Goal: Book appointment/travel/reservation

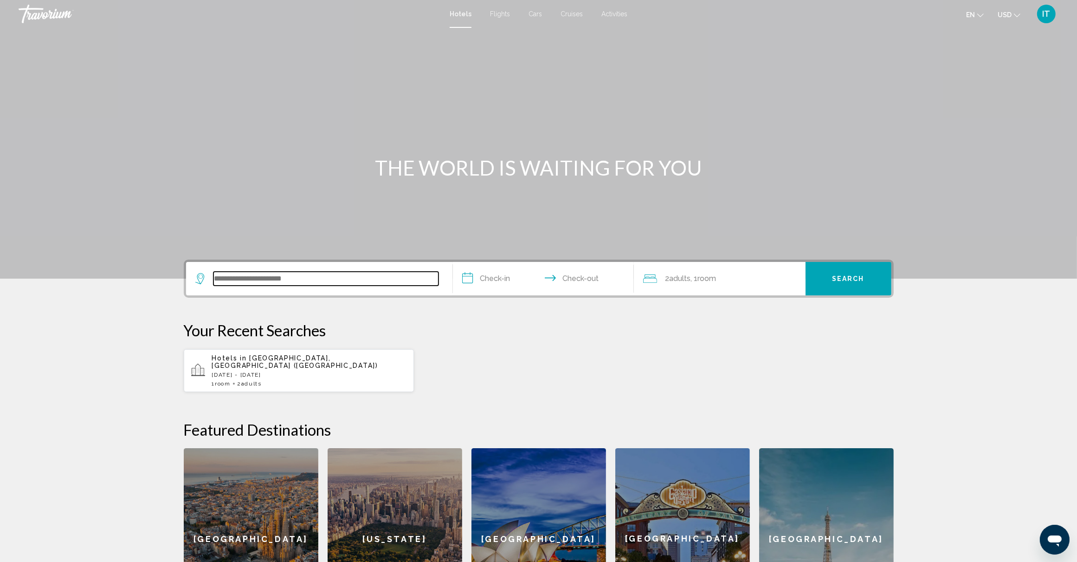
click at [332, 278] on input "Search widget" at bounding box center [326, 279] width 225 height 14
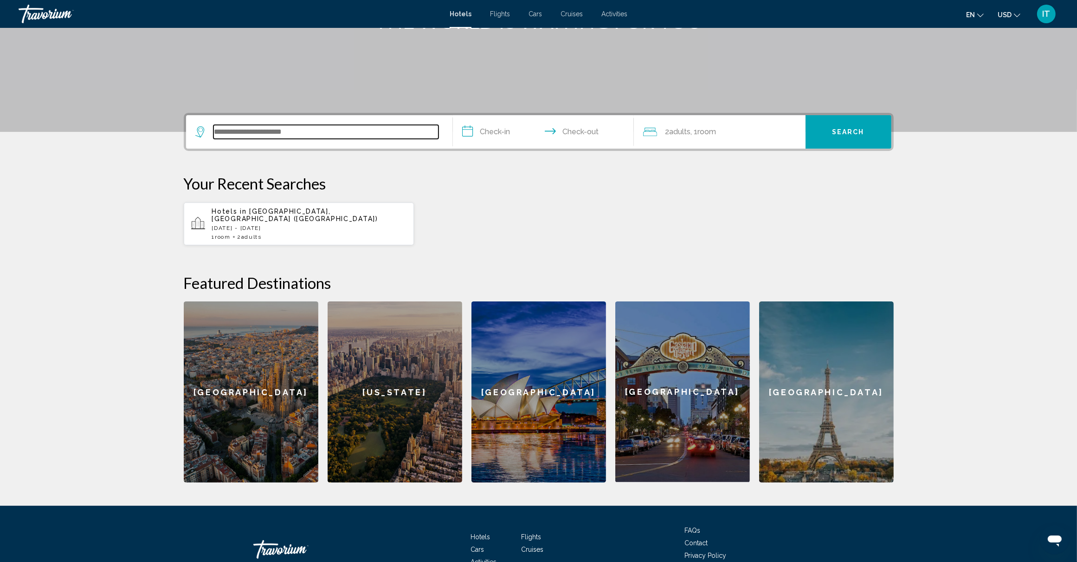
scroll to position [197, 0]
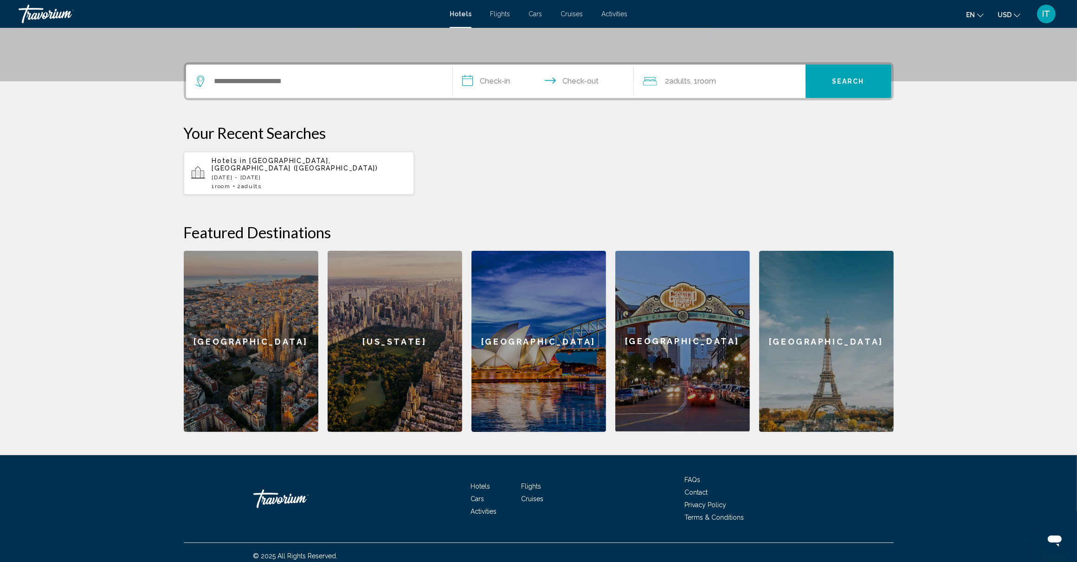
click at [291, 173] on div "Hotels in [GEOGRAPHIC_DATA], [GEOGRAPHIC_DATA] ([GEOGRAPHIC_DATA]) [DATE] - [GE…" at bounding box center [309, 173] width 195 height 32
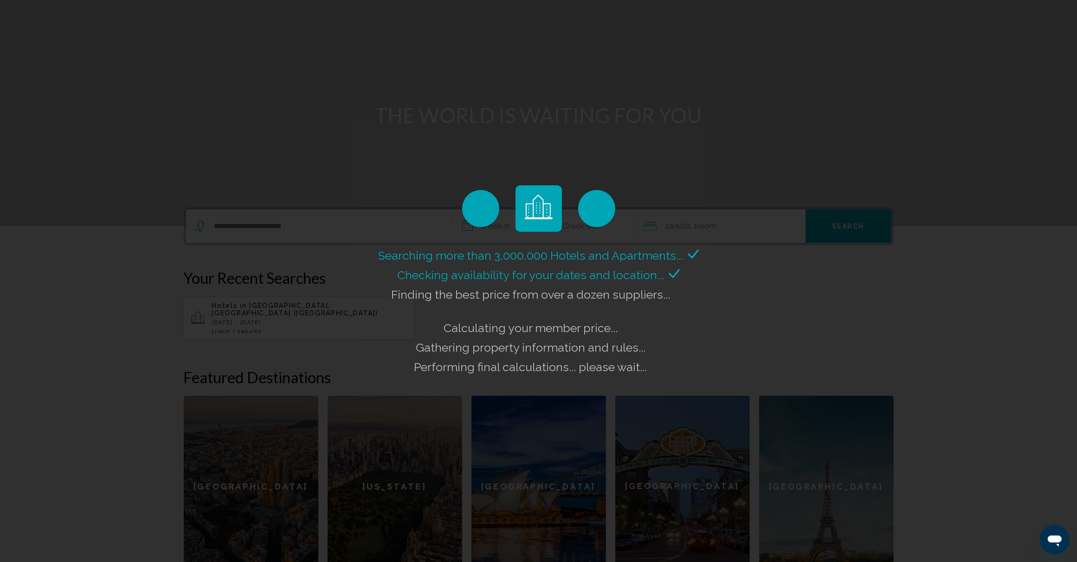
scroll to position [23, 0]
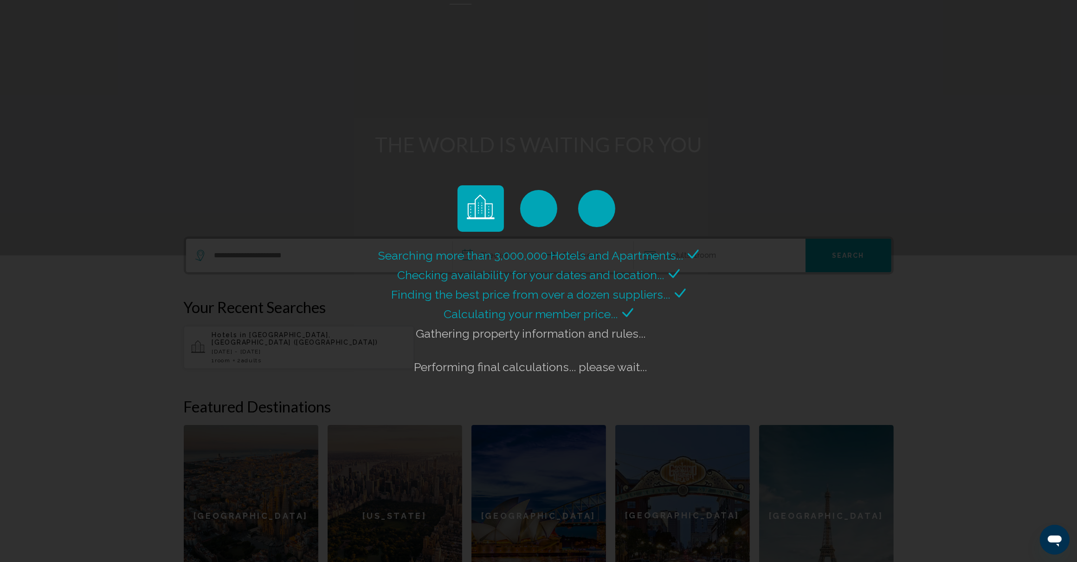
click at [335, 355] on div "Searching more than 3,000,000 Hotels and Apartments... Checking availability fo…" at bounding box center [538, 281] width 1077 height 562
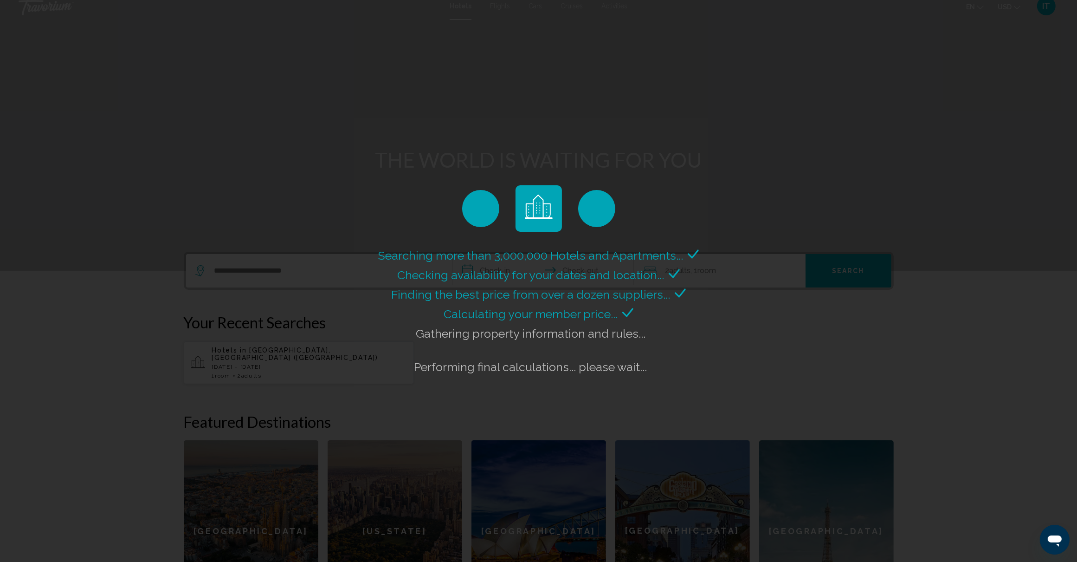
scroll to position [0, 0]
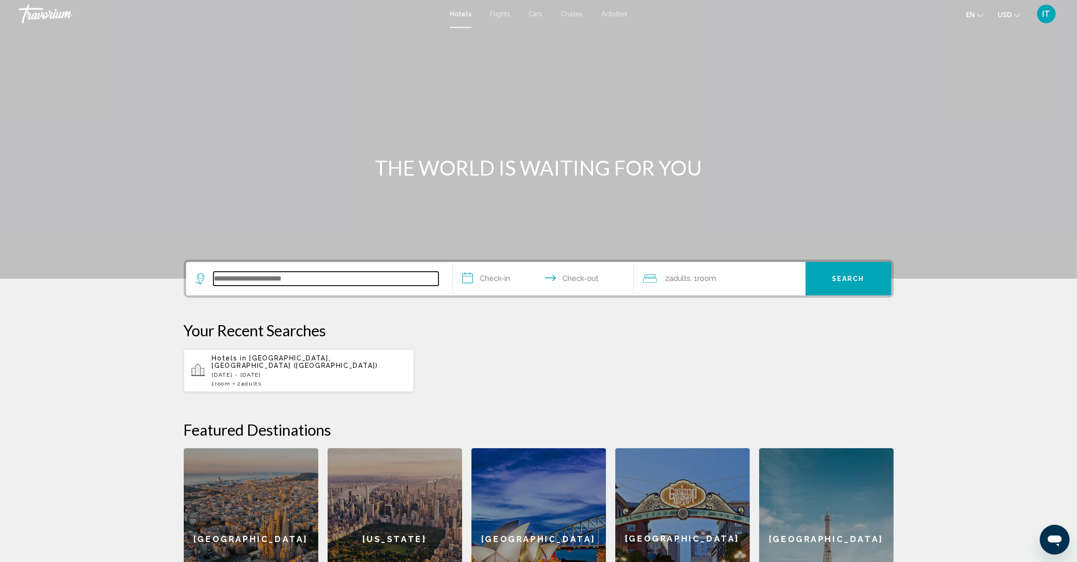
click at [272, 277] on input "Search widget" at bounding box center [326, 279] width 225 height 14
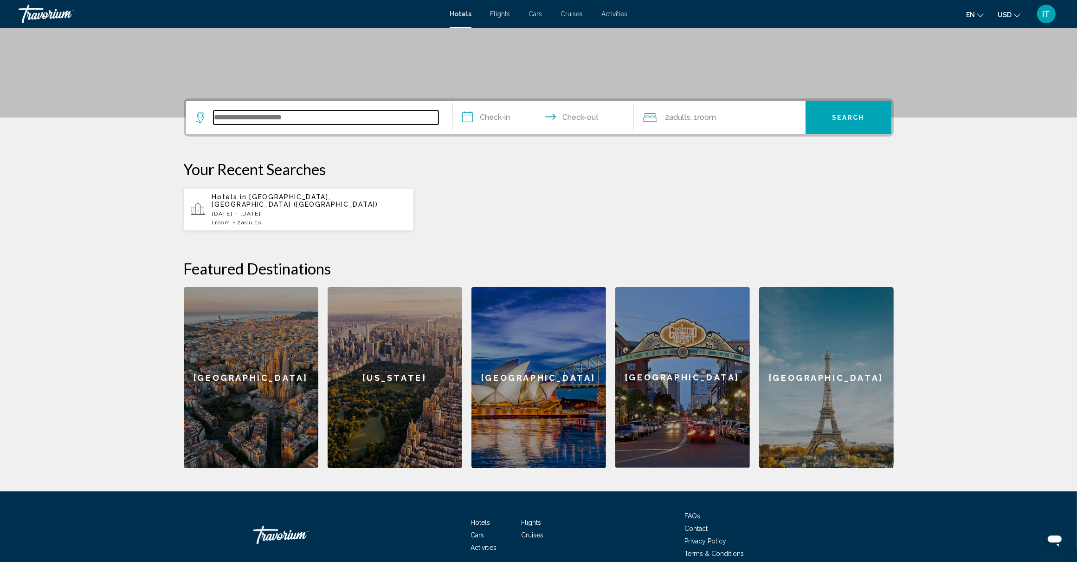
scroll to position [197, 0]
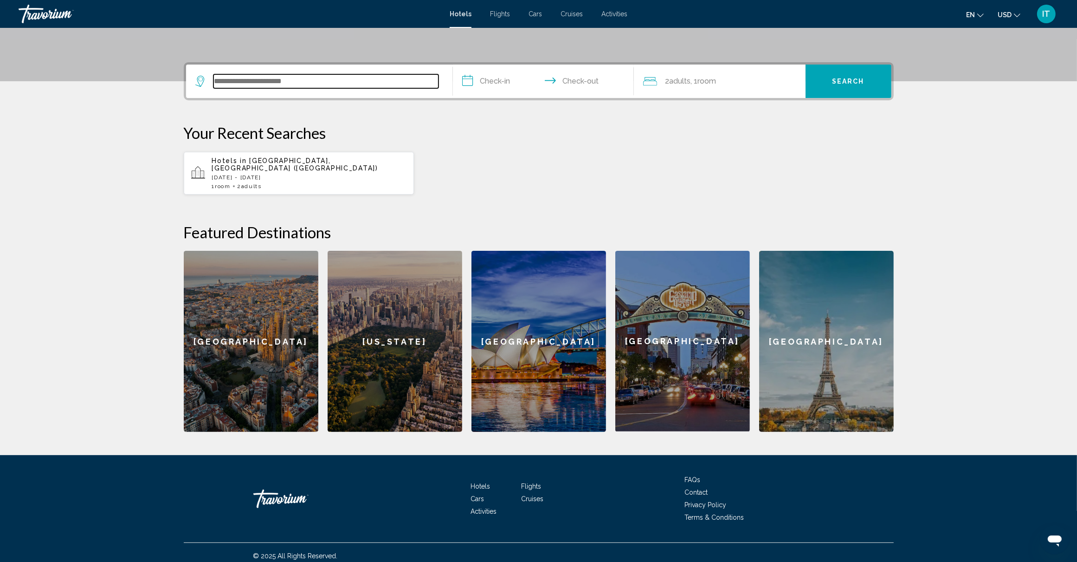
click at [313, 84] on input "Search widget" at bounding box center [326, 81] width 225 height 14
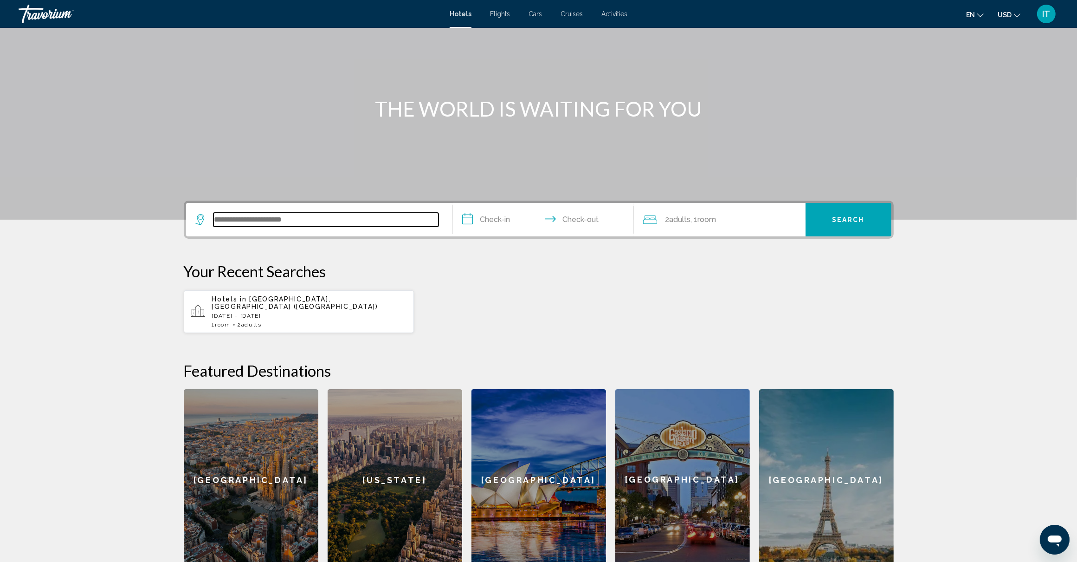
scroll to position [23, 0]
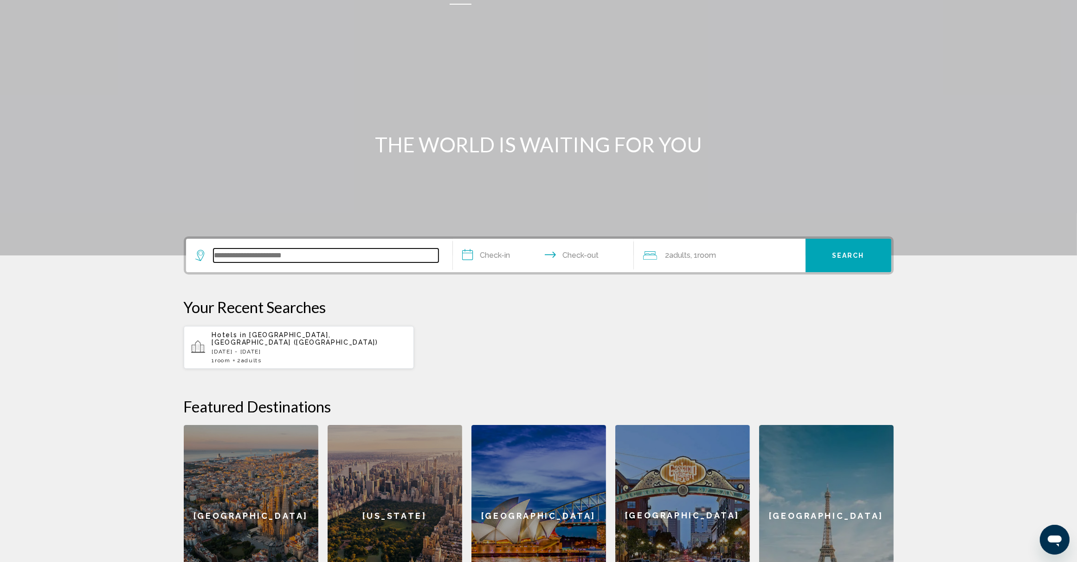
click at [430, 254] on input "Search widget" at bounding box center [326, 255] width 225 height 14
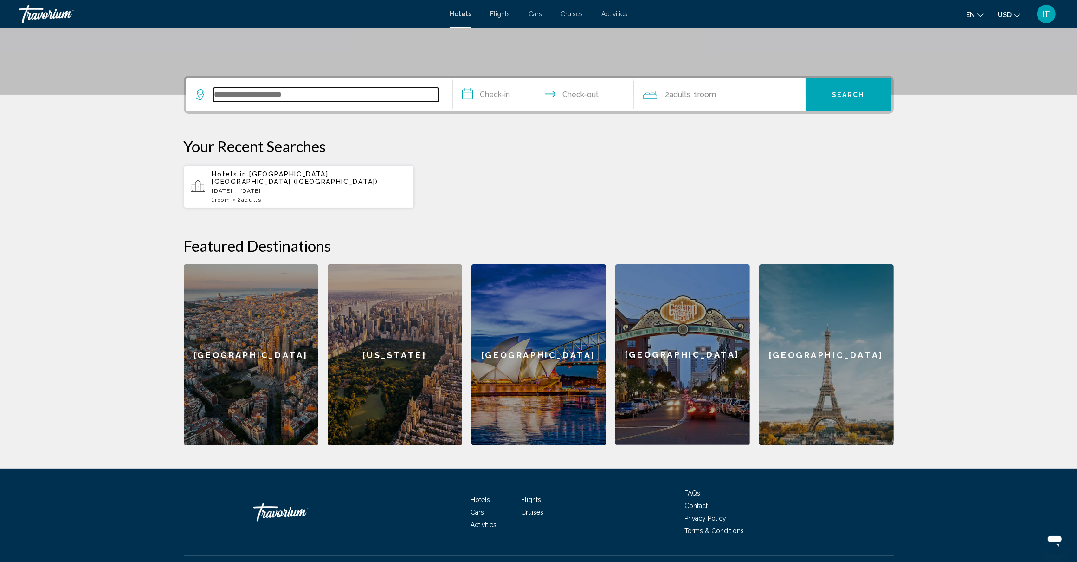
scroll to position [197, 0]
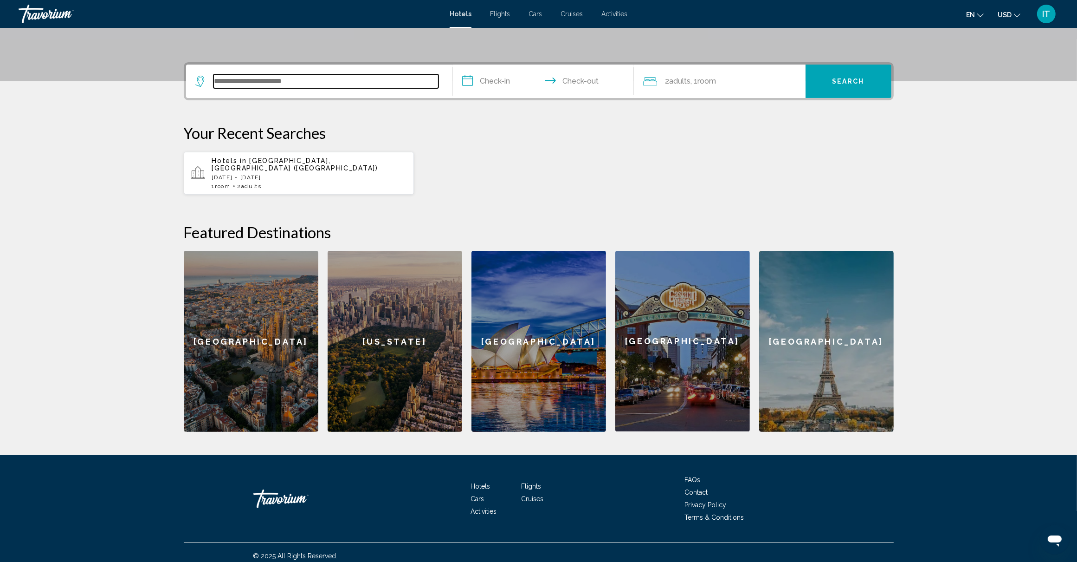
click at [417, 84] on input "Search widget" at bounding box center [326, 81] width 225 height 14
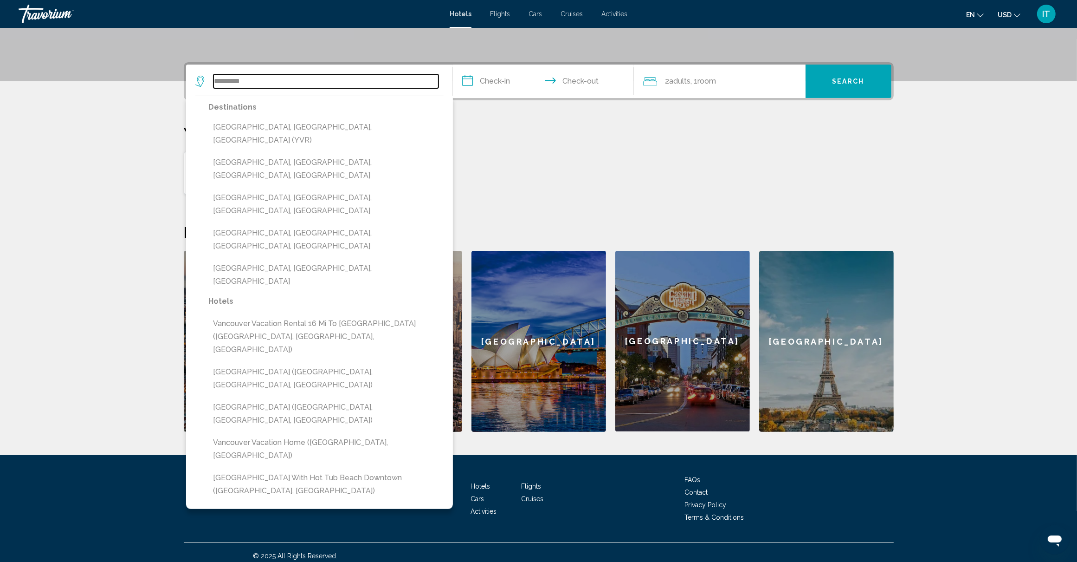
click at [321, 84] on input "*********" at bounding box center [326, 81] width 225 height 14
click at [518, 166] on div "Hotels in [GEOGRAPHIC_DATA], [GEOGRAPHIC_DATA] ([GEOGRAPHIC_DATA]) [DATE] - [GE…" at bounding box center [539, 173] width 710 height 44
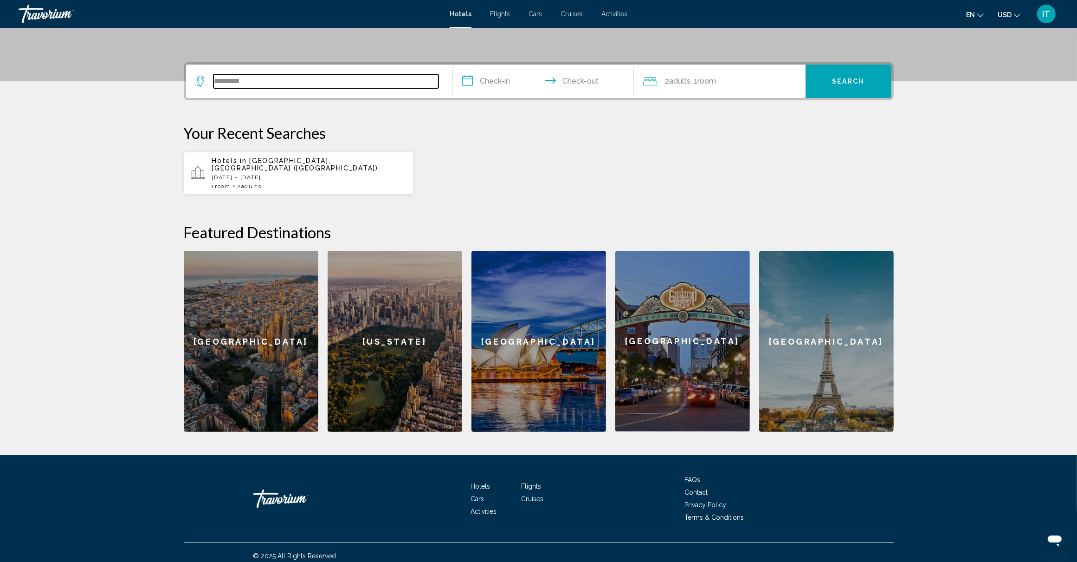
click at [429, 80] on input "*********" at bounding box center [326, 81] width 225 height 14
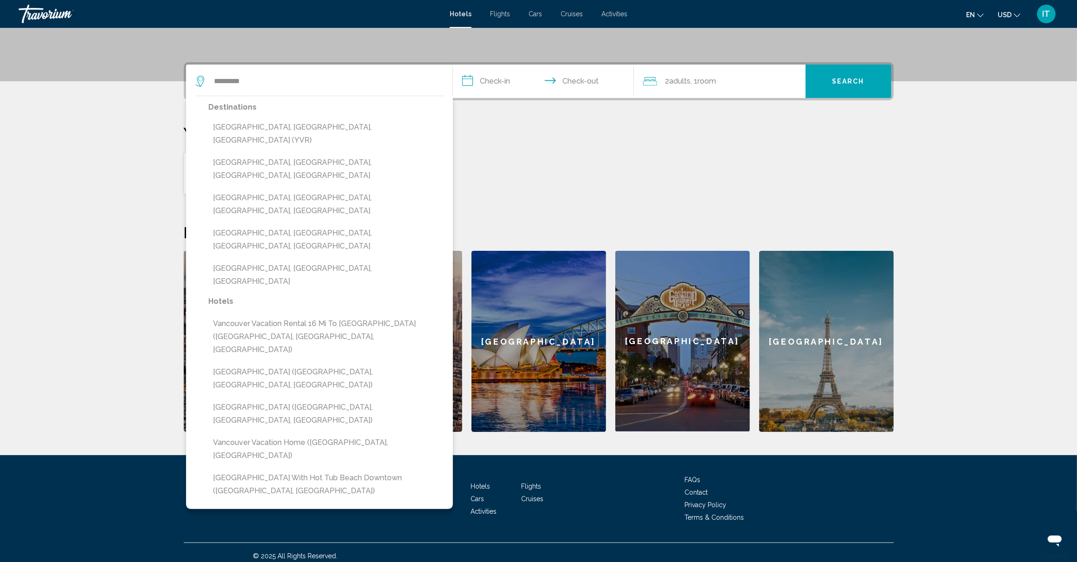
click at [534, 140] on p "Your Recent Searches" at bounding box center [539, 132] width 710 height 19
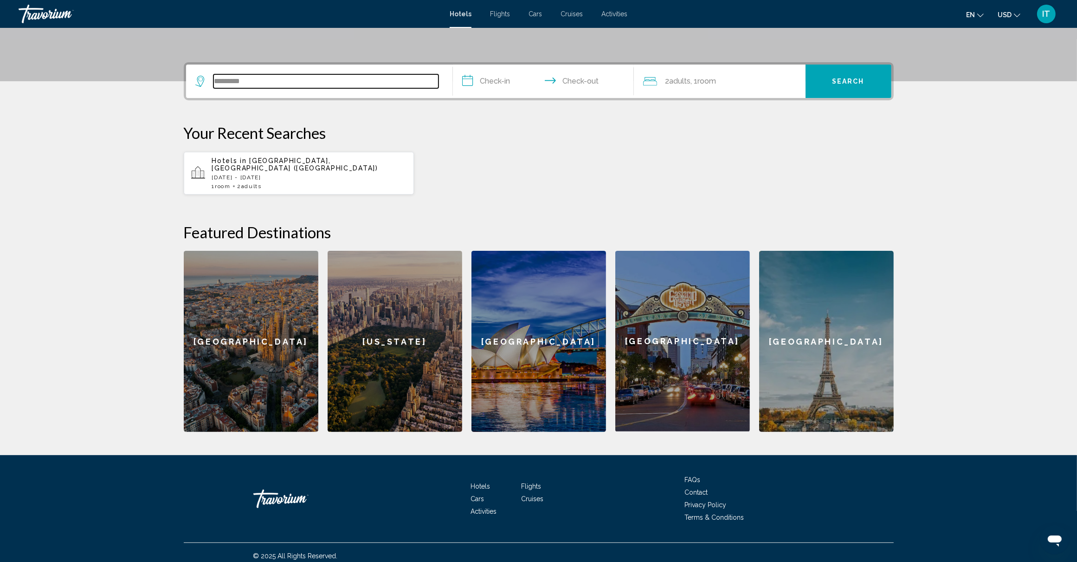
click at [300, 78] on input "*********" at bounding box center [326, 81] width 225 height 14
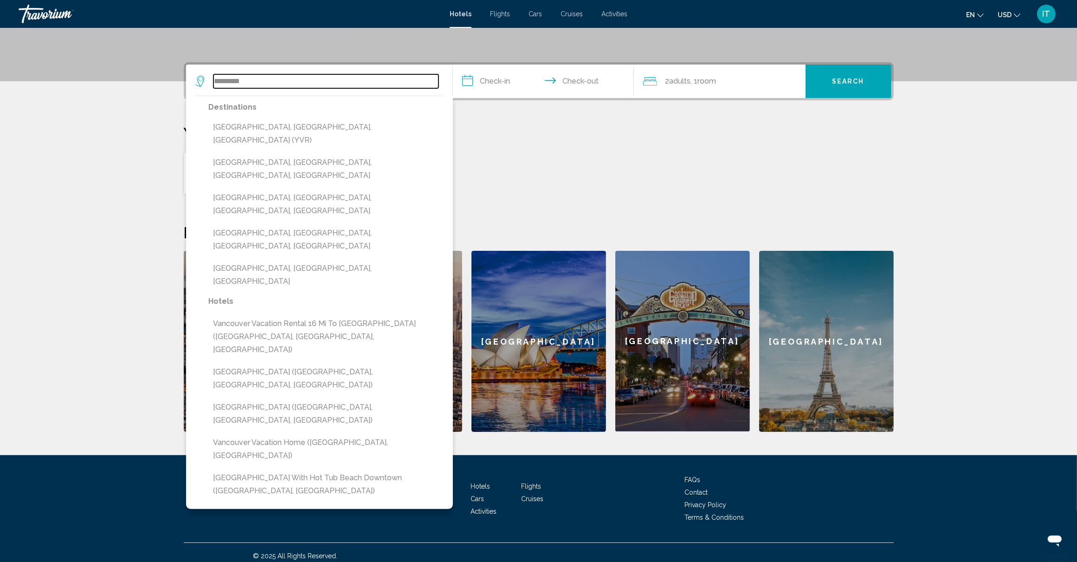
drag, startPoint x: 300, startPoint y: 78, endPoint x: 167, endPoint y: 75, distance: 133.3
click at [167, 75] on div "**********" at bounding box center [538, 246] width 747 height 369
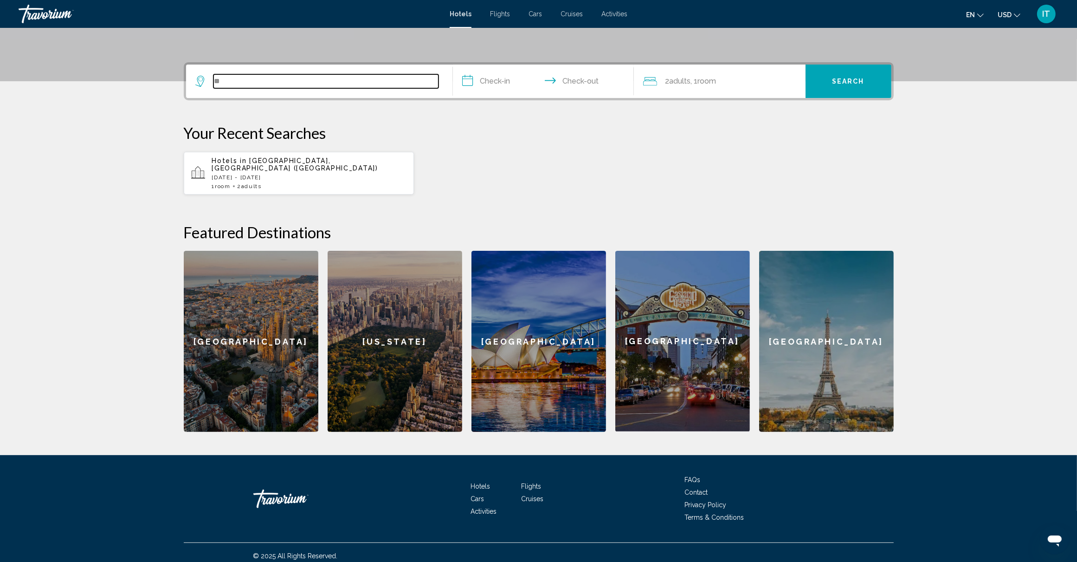
click at [259, 81] on input "**" at bounding box center [326, 81] width 225 height 14
type input "*"
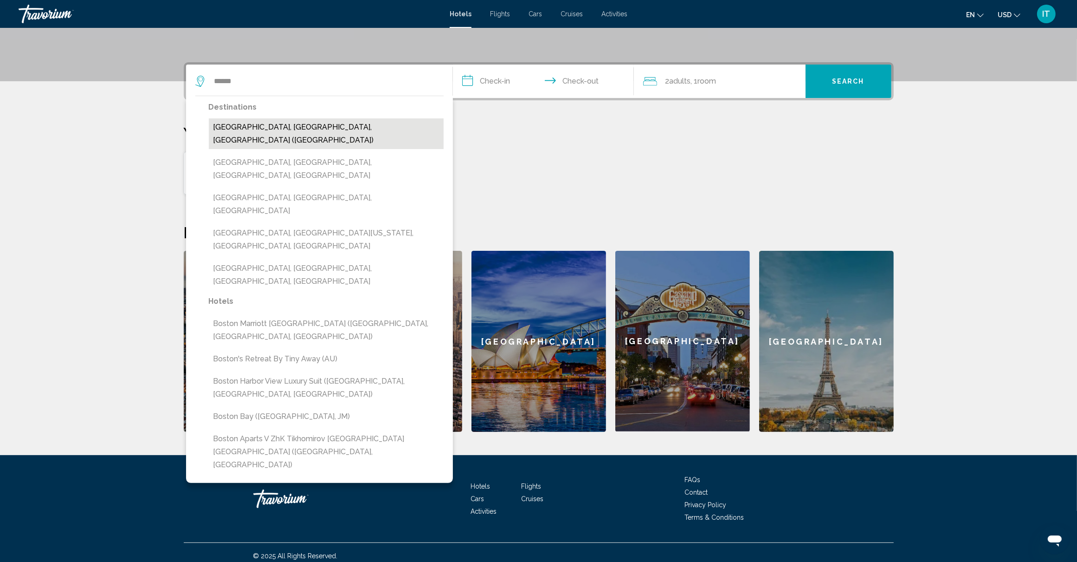
click at [377, 127] on button "Boston, MA, United States (BOS)" at bounding box center [326, 133] width 235 height 31
type input "**********"
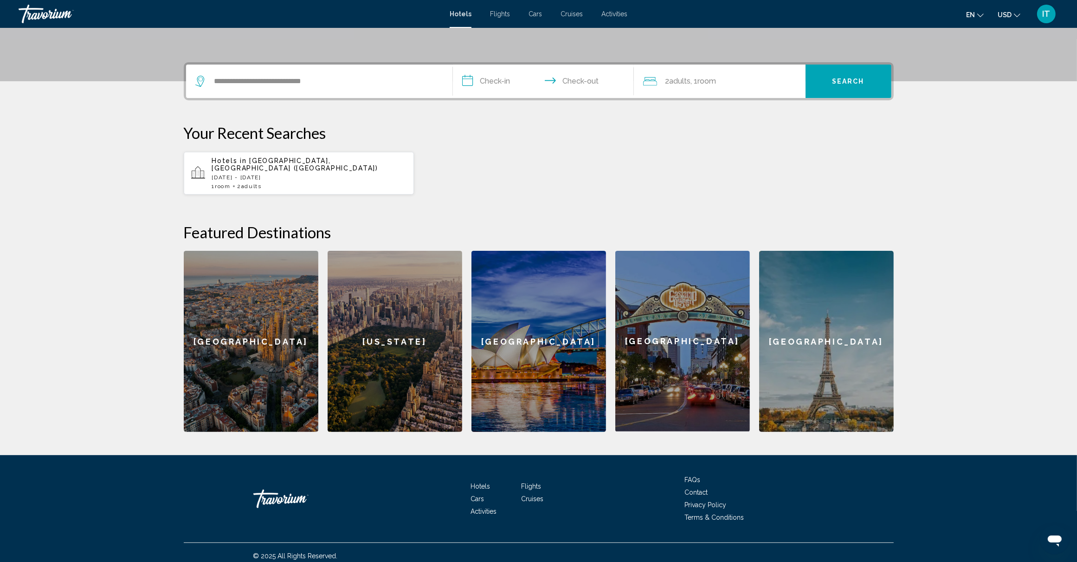
click at [497, 82] on input "**********" at bounding box center [545, 83] width 185 height 36
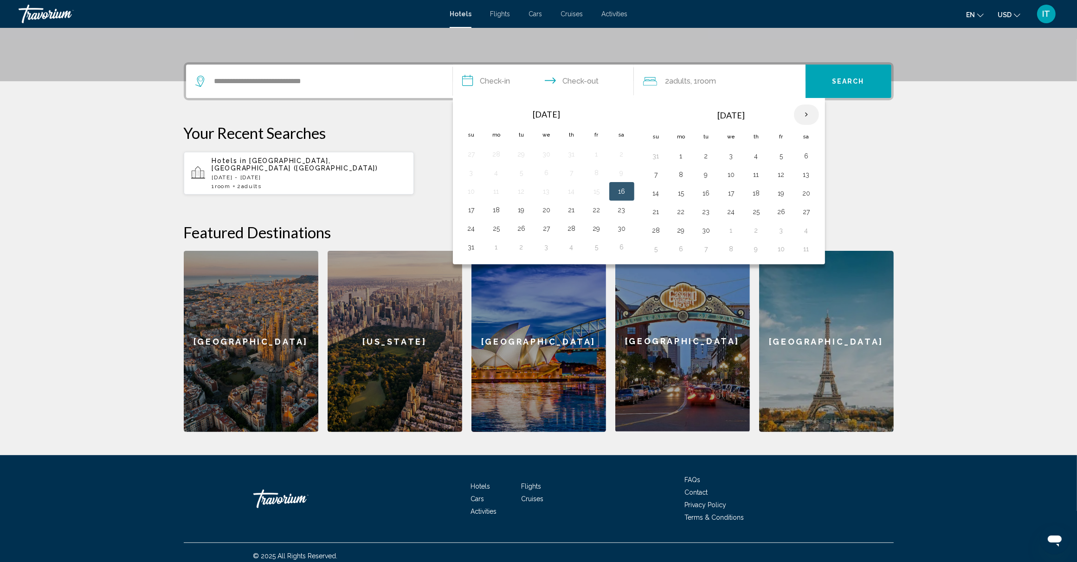
click at [808, 111] on th "Next month" at bounding box center [806, 114] width 25 height 20
click at [600, 175] on button "10" at bounding box center [596, 174] width 15 height 13
click at [499, 197] on button "13" at bounding box center [496, 193] width 15 height 13
type input "**********"
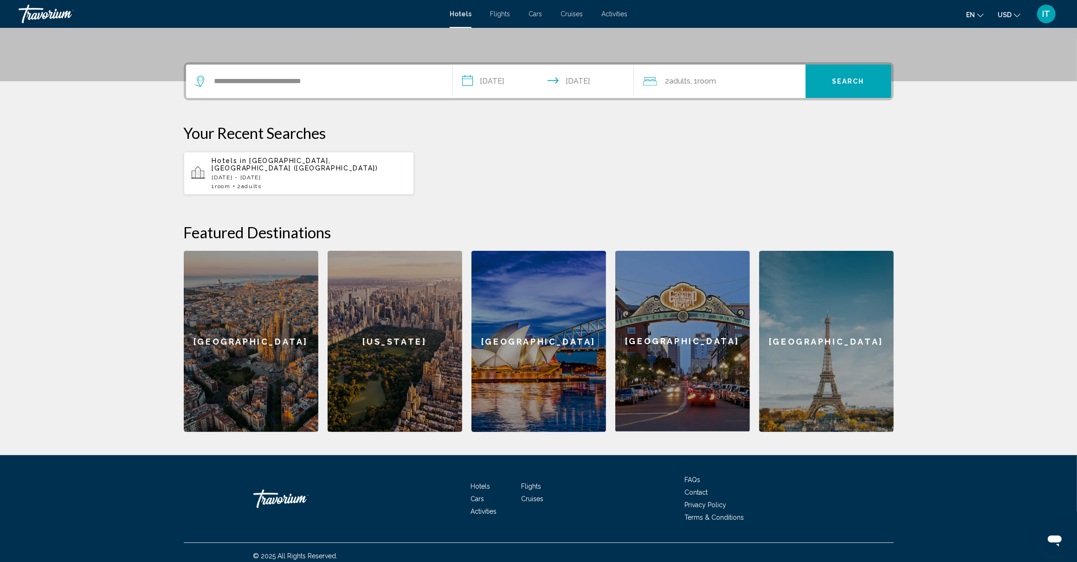
click at [748, 82] on div "2 Adult Adults , 1 Room rooms" at bounding box center [724, 81] width 162 height 13
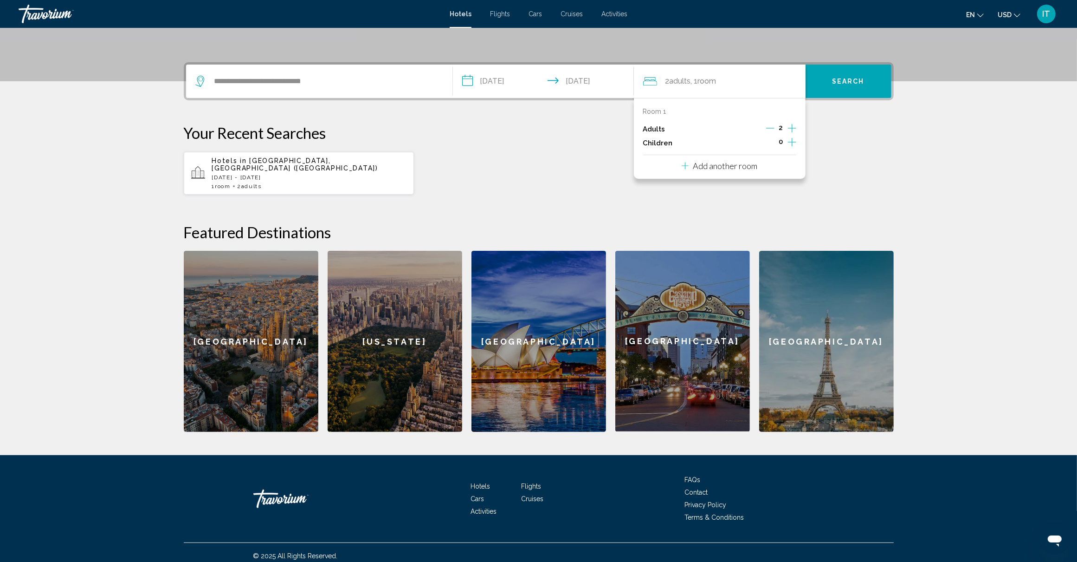
click at [791, 139] on icon "Increment children" at bounding box center [792, 141] width 8 height 11
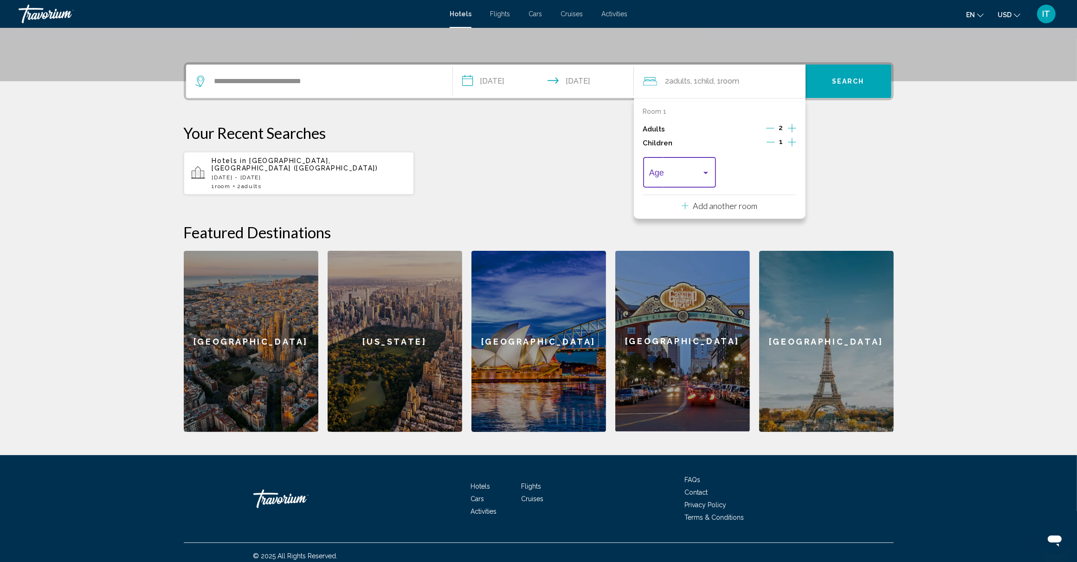
click at [706, 176] on div "Travelers: 2 adults, 1 child" at bounding box center [706, 172] width 8 height 7
click at [682, 253] on span "12" at bounding box center [679, 259] width 61 height 25
click at [790, 144] on icon "Increment children" at bounding box center [792, 141] width 8 height 11
click at [786, 173] on div "Travelers: 2 adults, 2 children" at bounding box center [786, 173] width 5 height 2
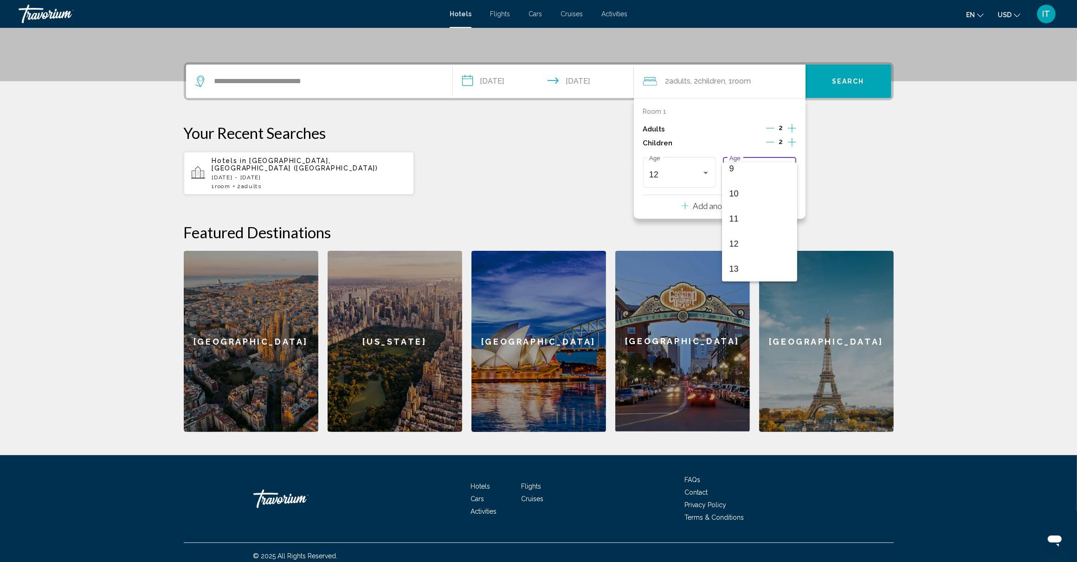
scroll to position [332, 0]
click at [752, 240] on span "16" at bounding box center [760, 244] width 61 height 25
click at [882, 179] on div "Hotels in [GEOGRAPHIC_DATA], [GEOGRAPHIC_DATA] ([GEOGRAPHIC_DATA]) [DATE] - [GE…" at bounding box center [539, 173] width 710 height 44
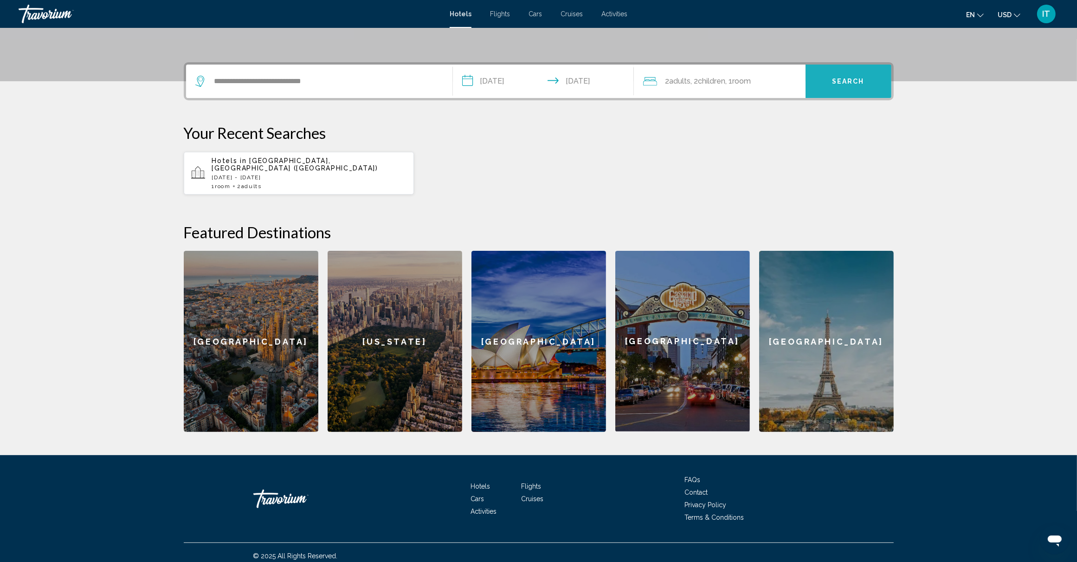
click at [860, 85] on span "Search" at bounding box center [848, 81] width 32 height 7
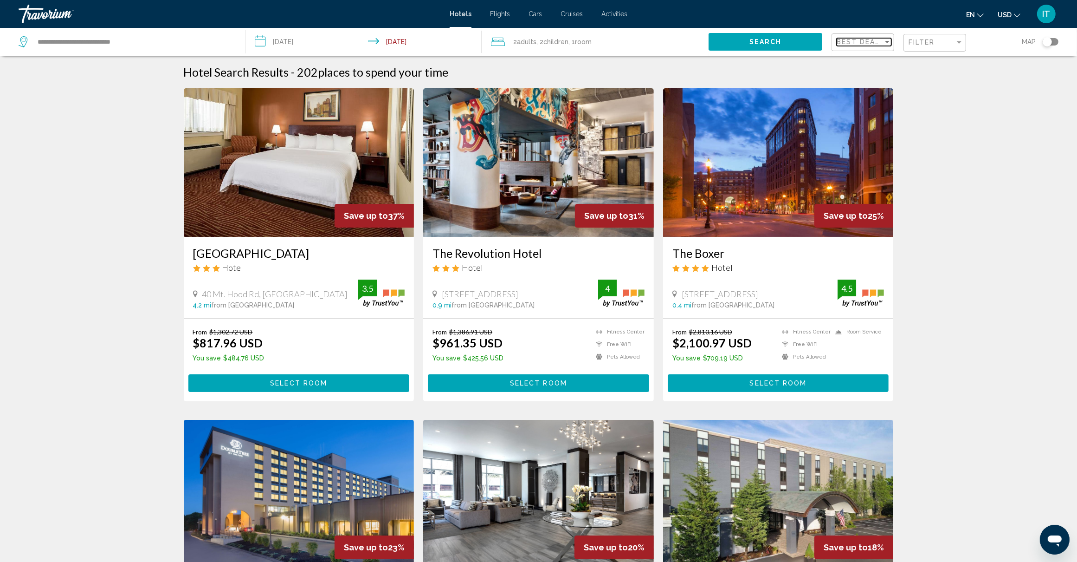
click at [887, 43] on div "Sort by" at bounding box center [887, 42] width 5 height 2
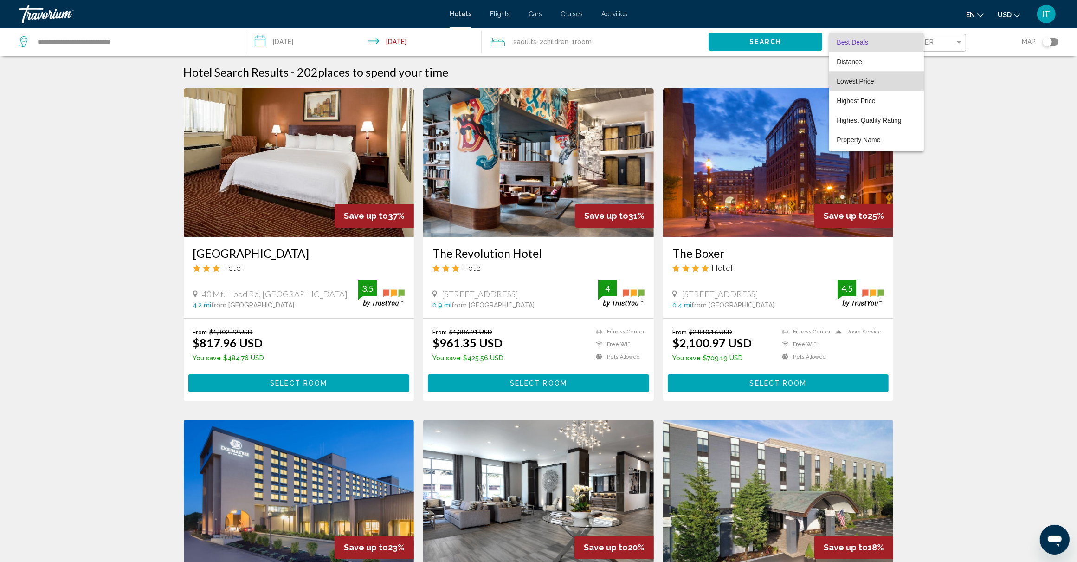
click at [881, 79] on span "Lowest Price" at bounding box center [876, 80] width 79 height 19
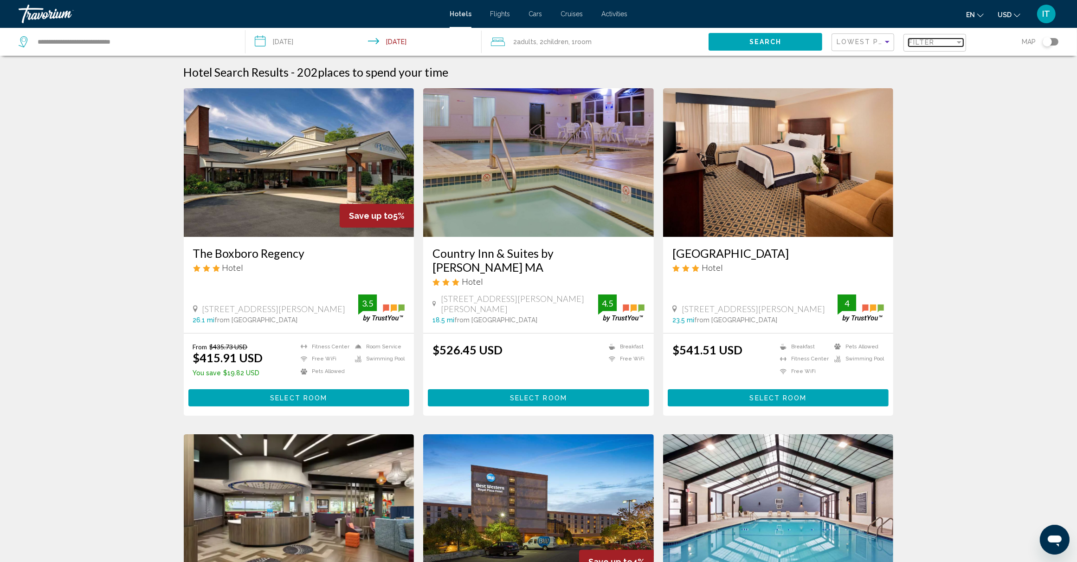
click at [955, 43] on div "Filter" at bounding box center [959, 42] width 8 height 7
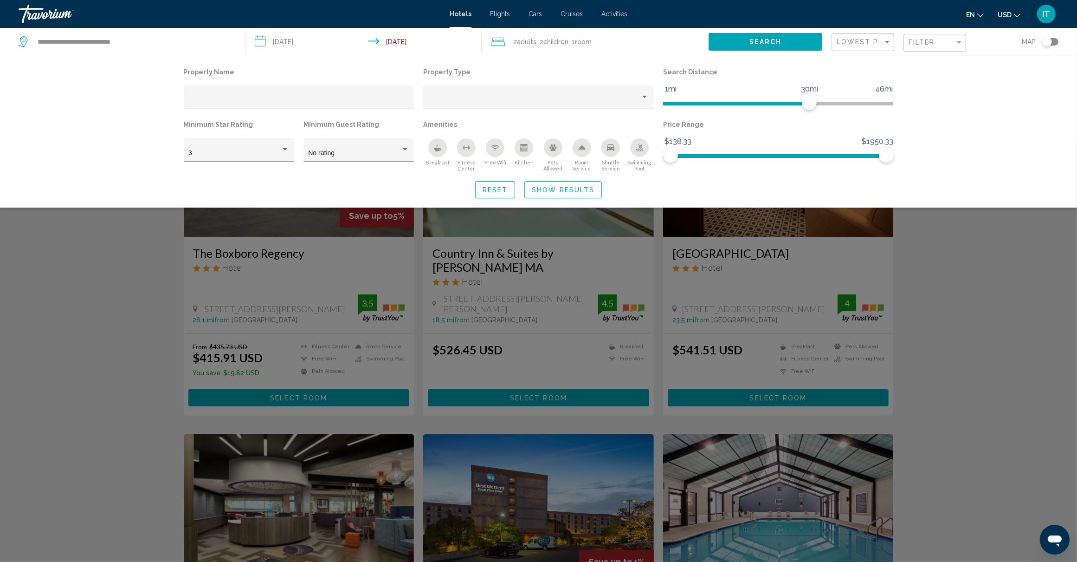
click at [433, 152] on div "Breakfast" at bounding box center [437, 147] width 19 height 19
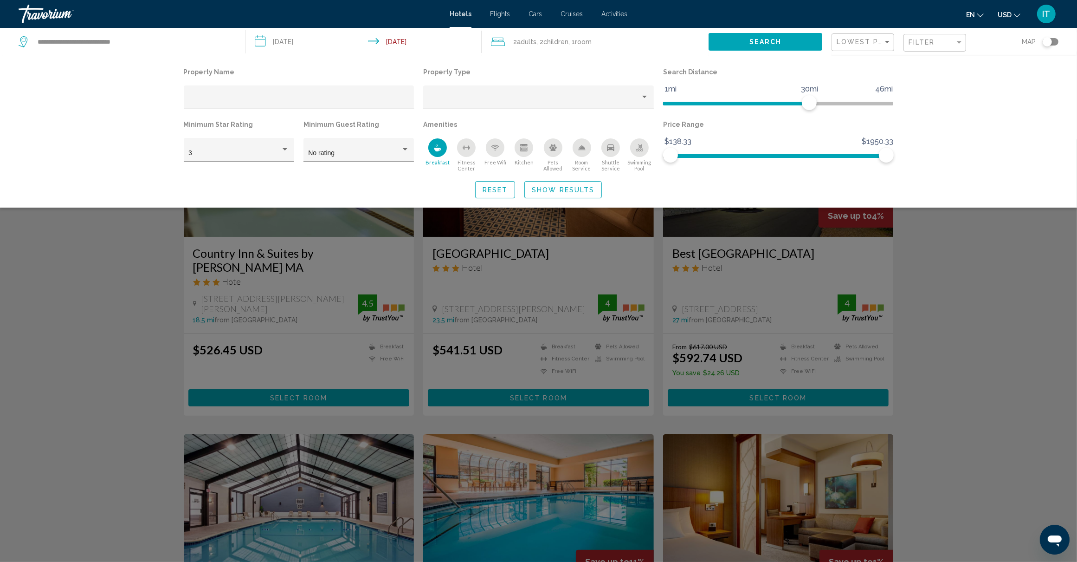
click at [646, 165] on span "Swimming Pool" at bounding box center [639, 165] width 29 height 12
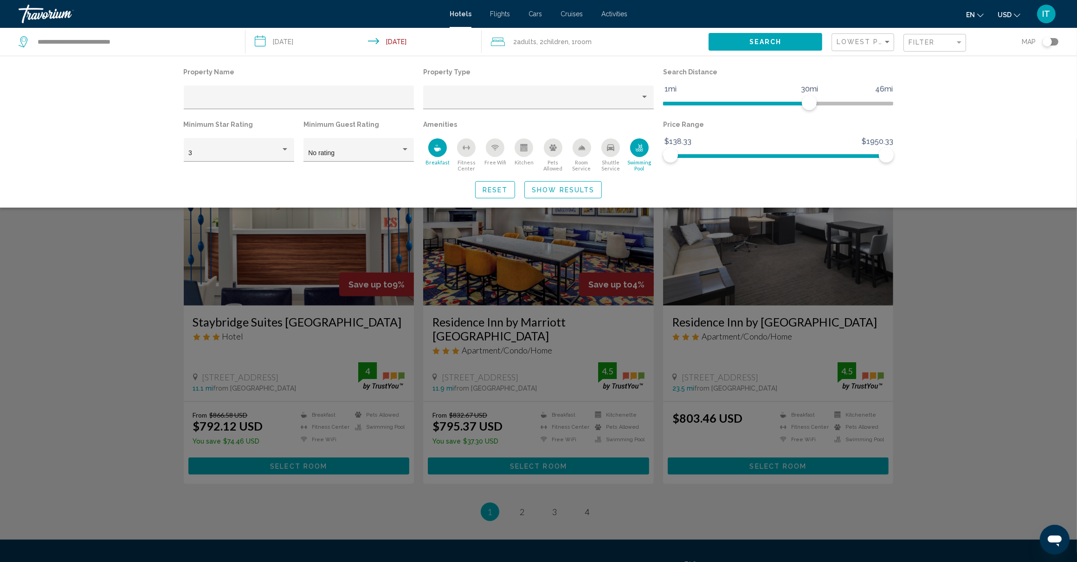
scroll to position [986, 0]
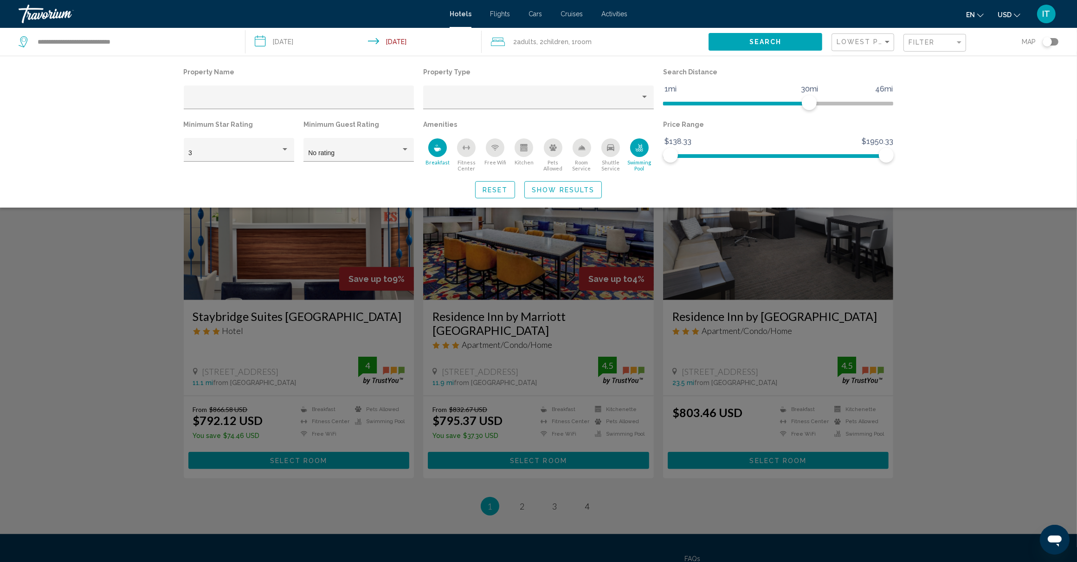
click at [733, 469] on div "Search widget" at bounding box center [538, 350] width 1077 height 422
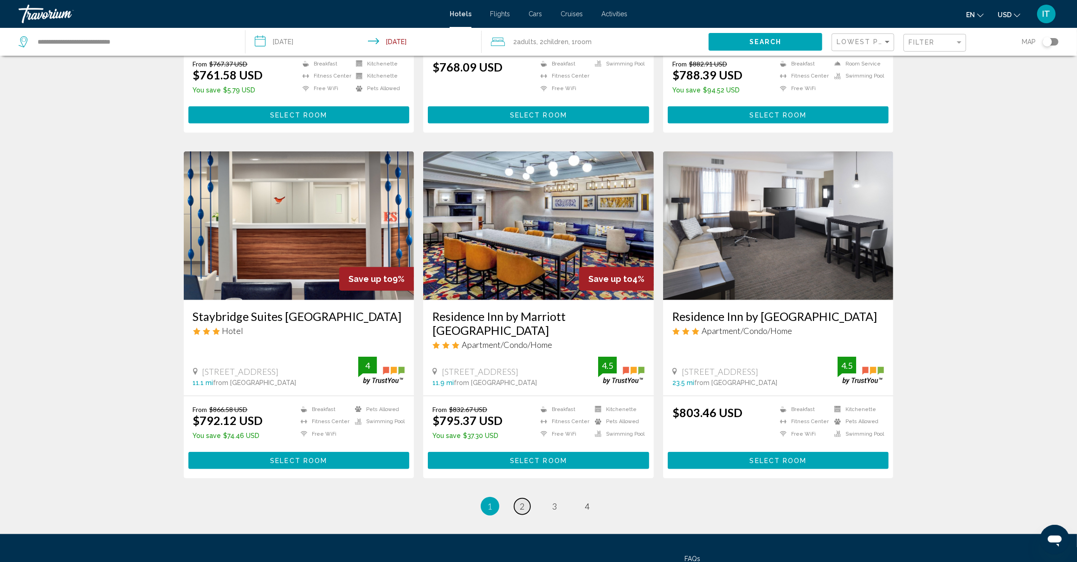
click at [524, 501] on span "2" at bounding box center [522, 506] width 5 height 10
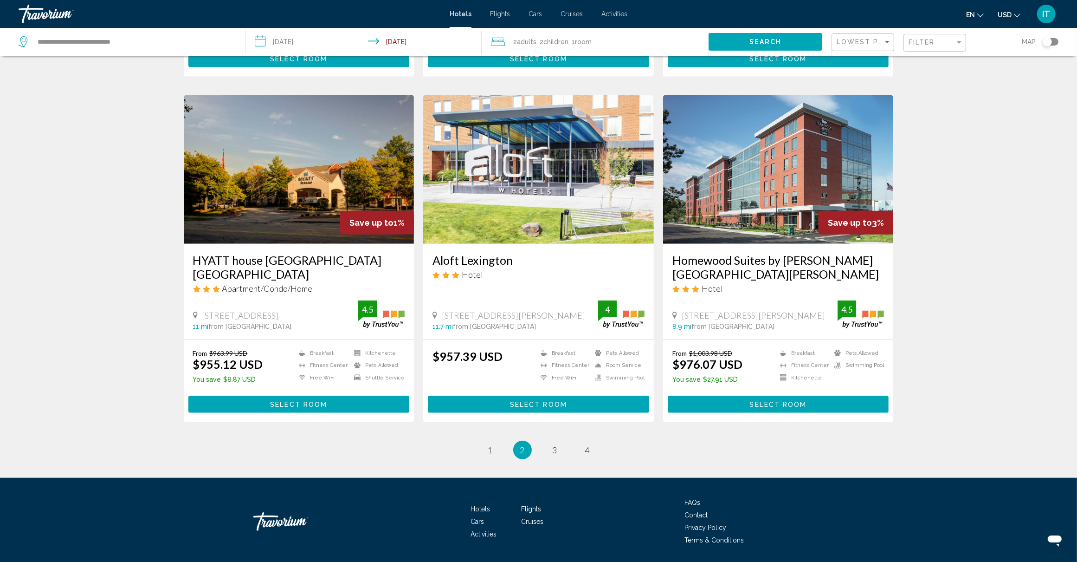
scroll to position [1059, 0]
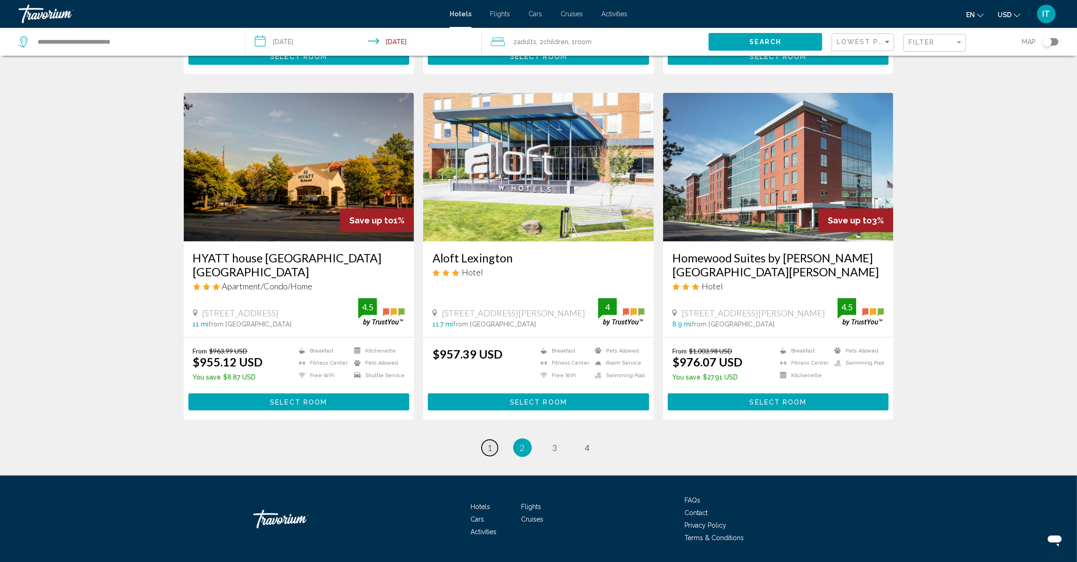
click at [489, 442] on span "1" at bounding box center [490, 447] width 5 height 10
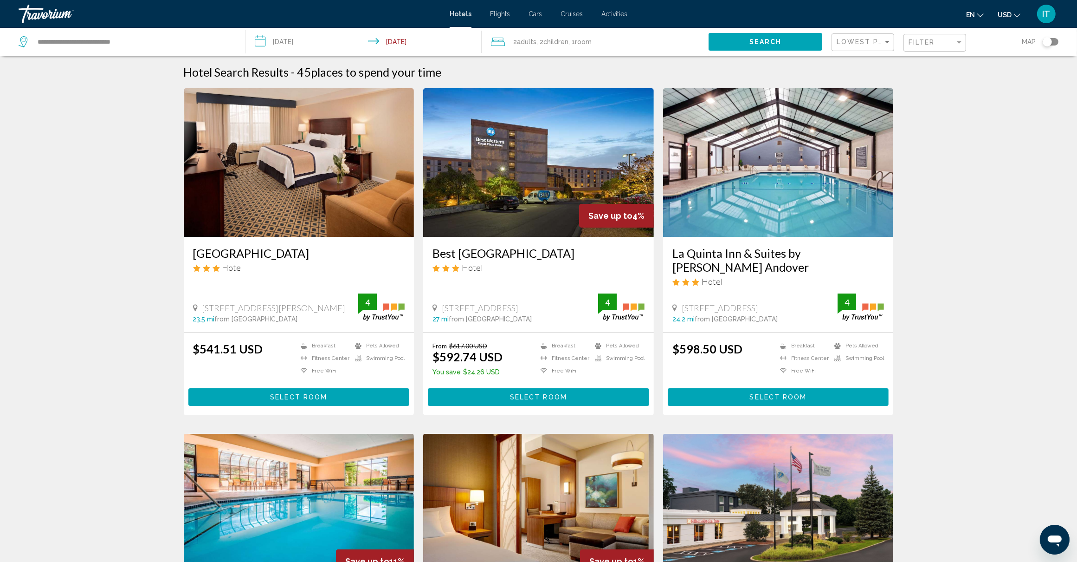
click at [307, 175] on img "Main content" at bounding box center [299, 162] width 231 height 149
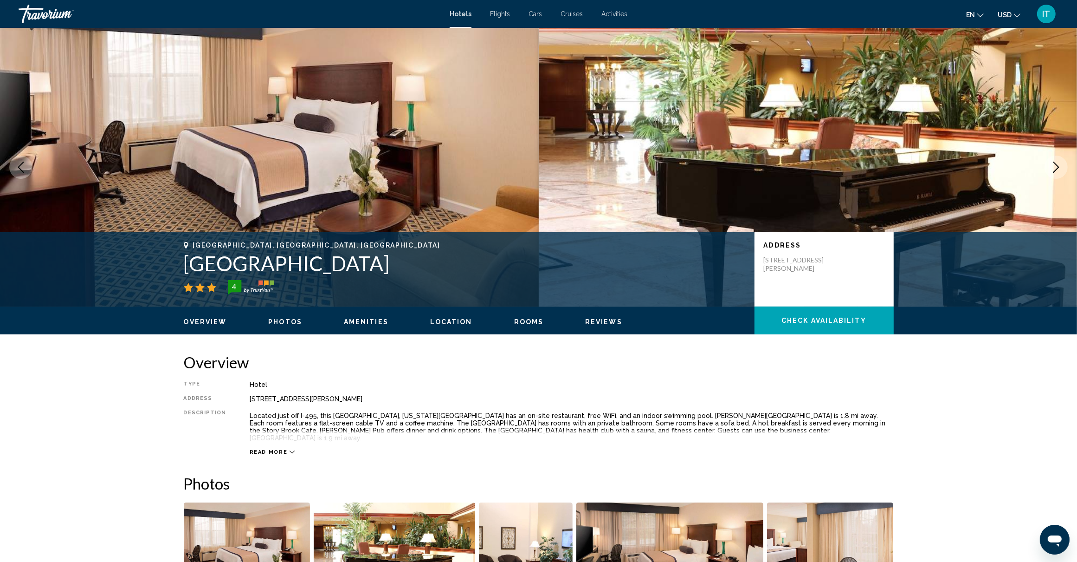
click at [1058, 168] on icon "Next image" at bounding box center [1056, 167] width 11 height 11
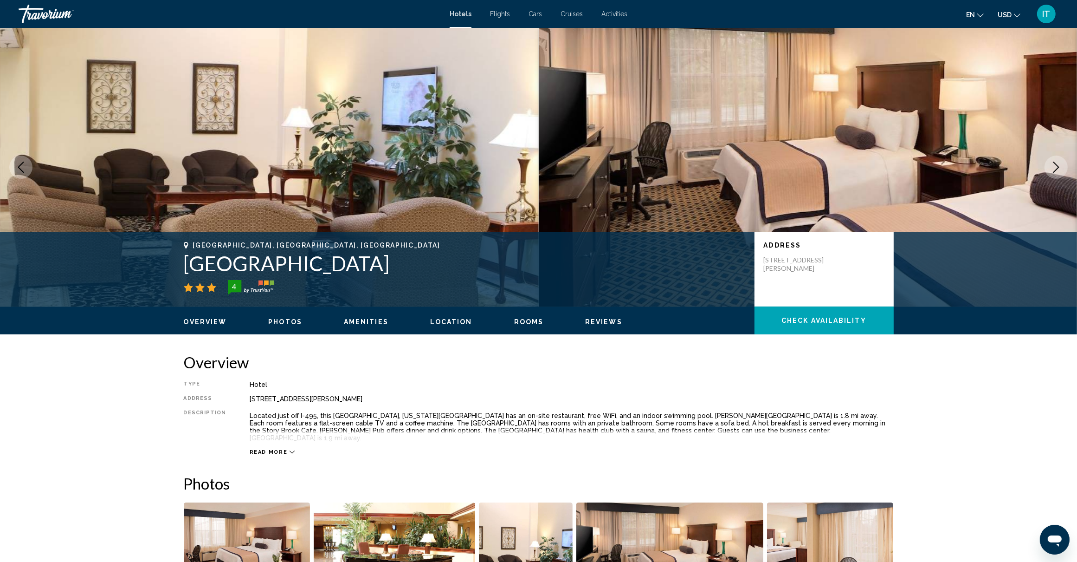
click at [1058, 168] on icon "Next image" at bounding box center [1056, 167] width 11 height 11
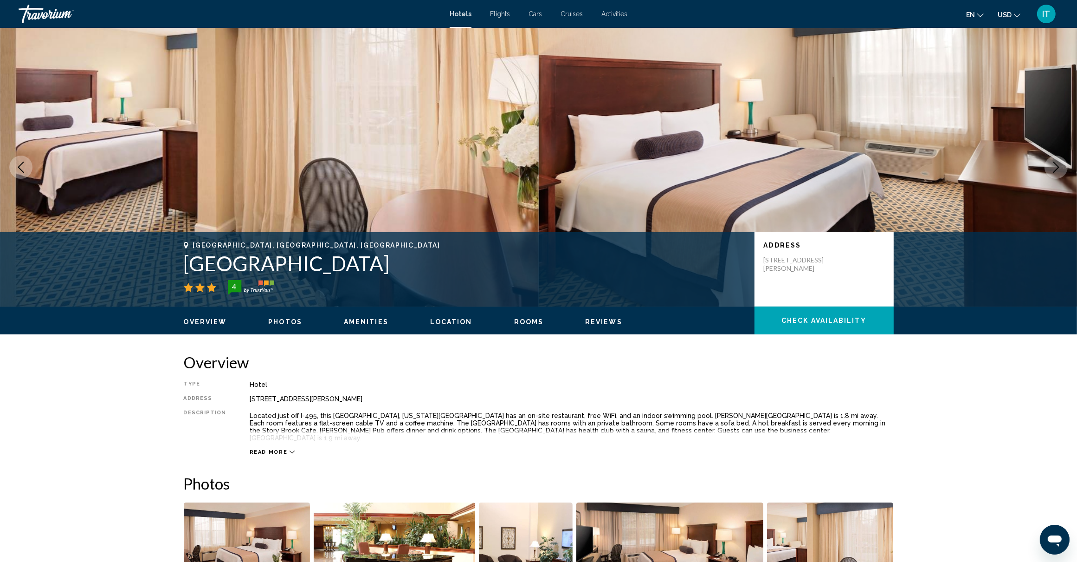
click at [1058, 168] on icon "Next image" at bounding box center [1056, 167] width 11 height 11
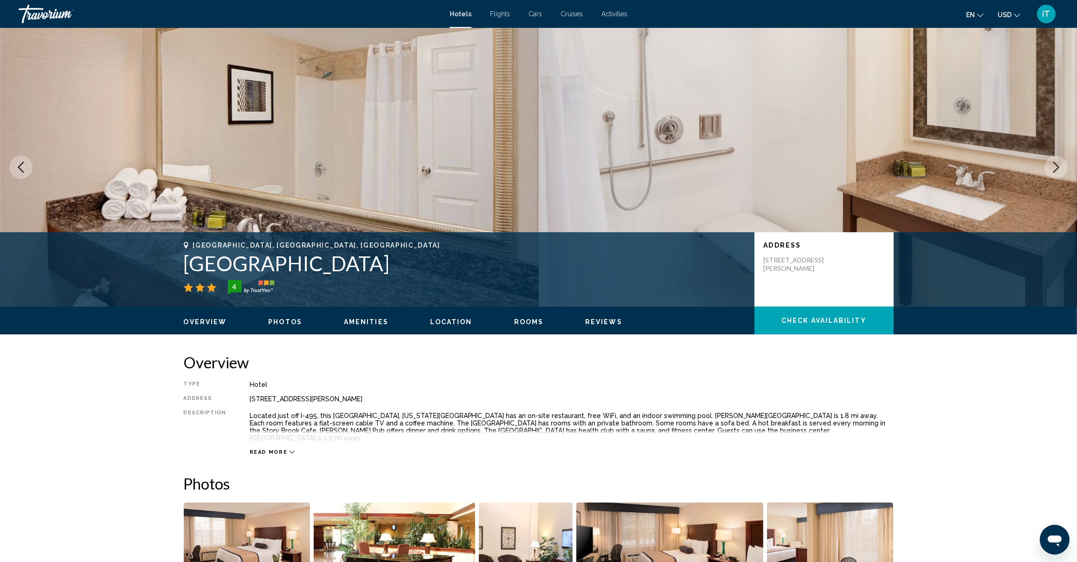
click at [1058, 168] on icon "Next image" at bounding box center [1056, 167] width 11 height 11
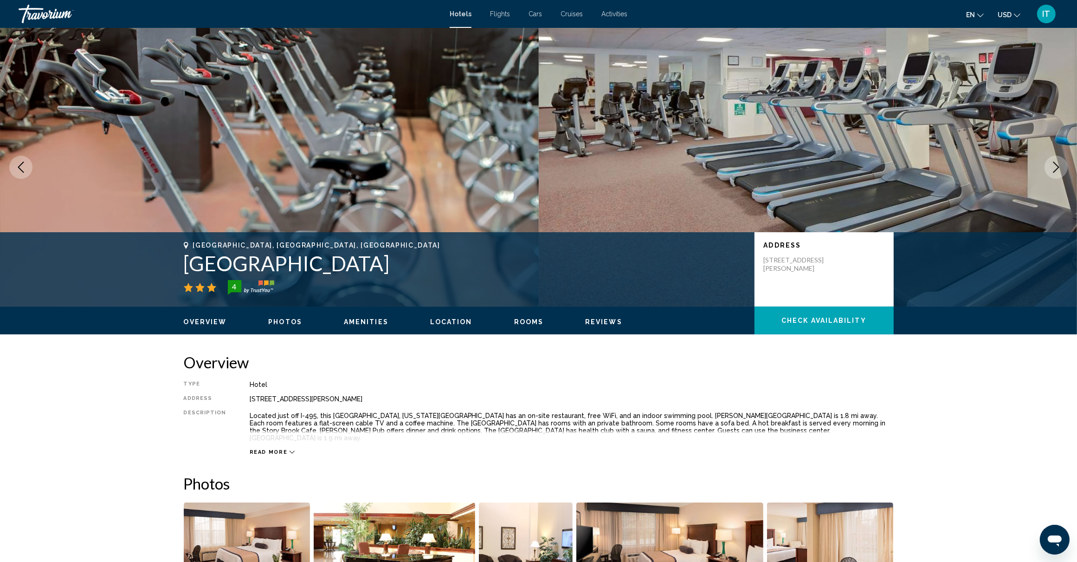
click at [1058, 168] on icon "Next image" at bounding box center [1056, 167] width 11 height 11
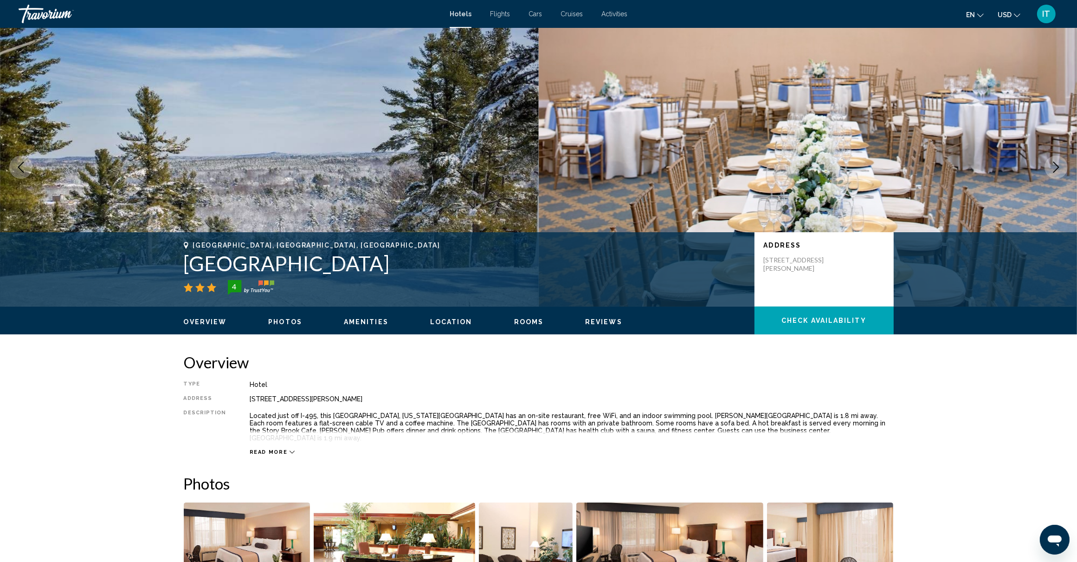
click at [1058, 168] on icon "Next image" at bounding box center [1056, 167] width 11 height 11
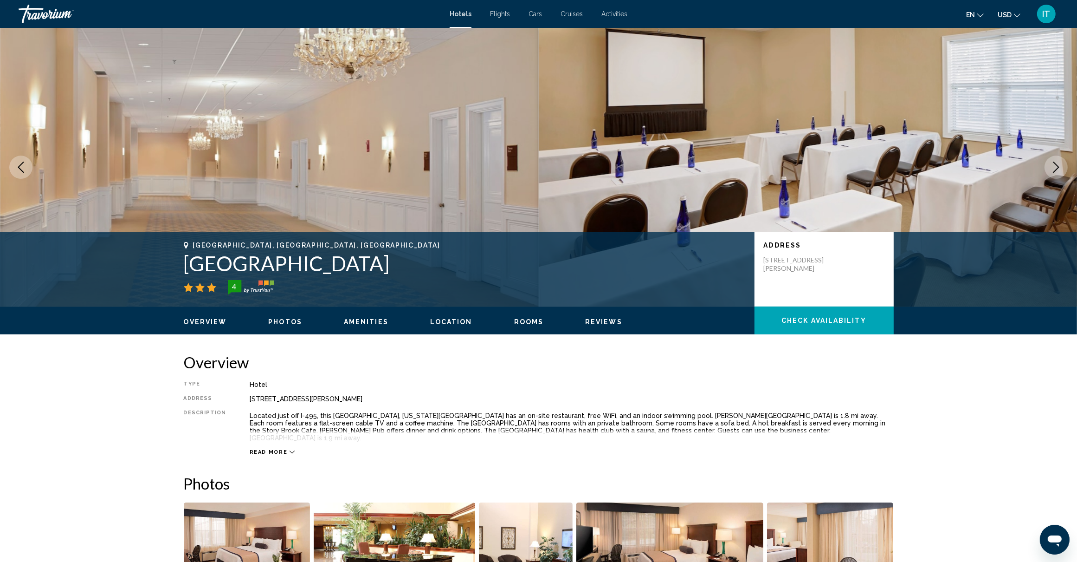
click at [1058, 168] on icon "Next image" at bounding box center [1056, 167] width 11 height 11
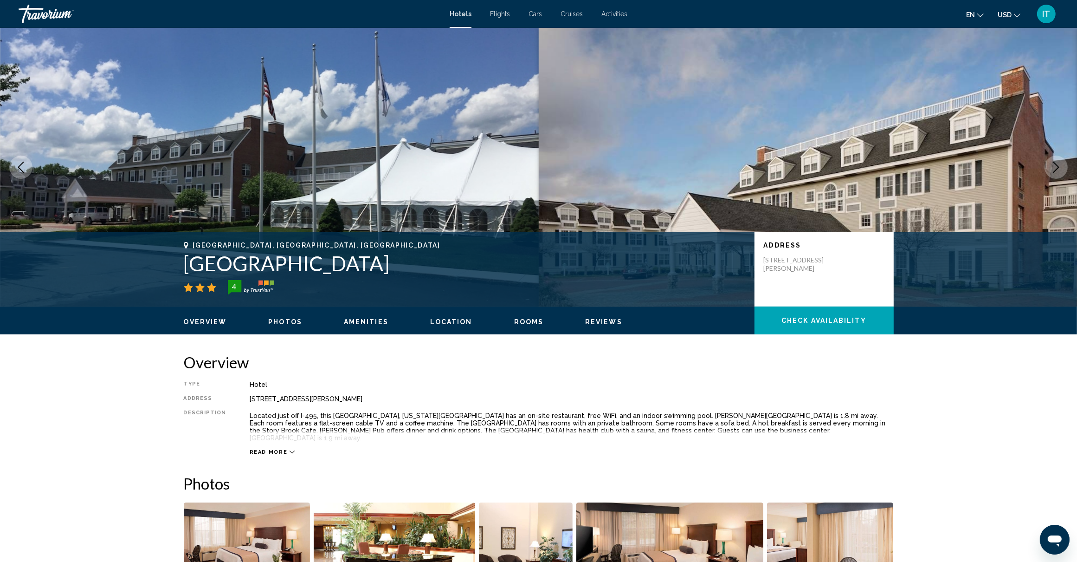
click at [1058, 168] on icon "Next image" at bounding box center [1056, 167] width 11 height 11
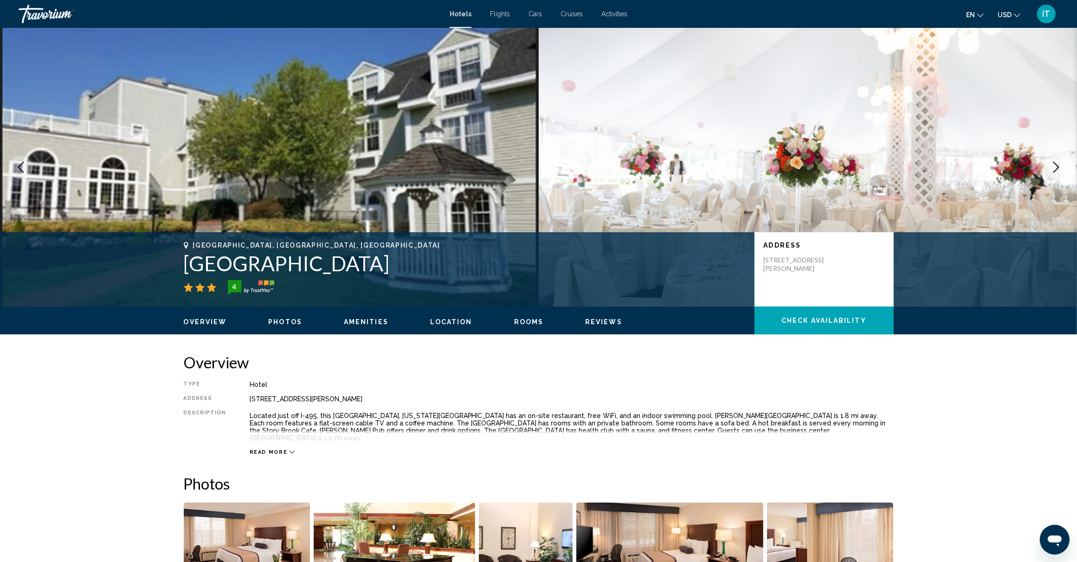
click at [1058, 168] on icon "Next image" at bounding box center [1056, 167] width 11 height 11
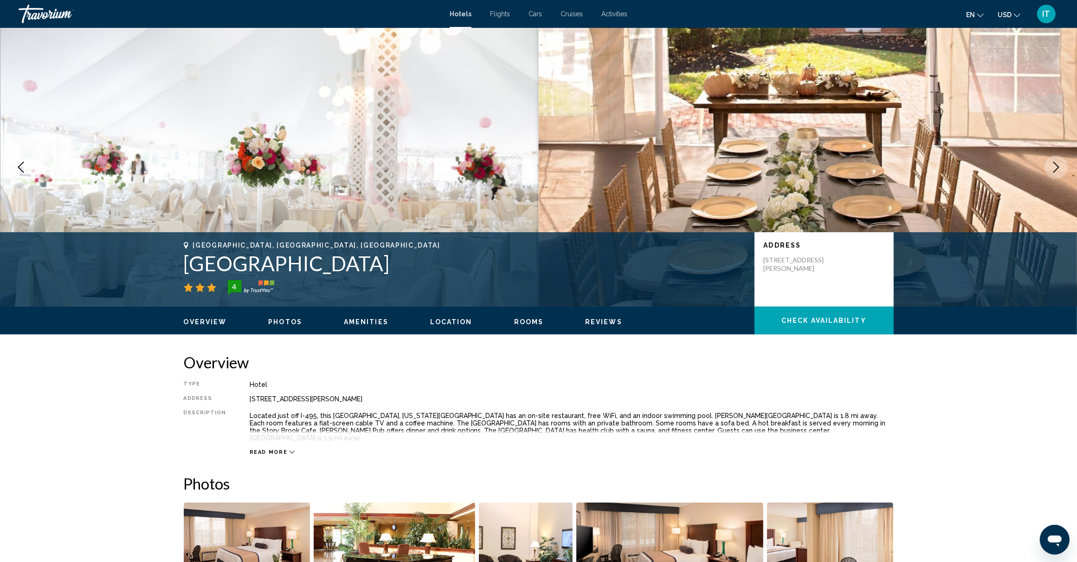
click at [1058, 168] on icon "Next image" at bounding box center [1056, 167] width 11 height 11
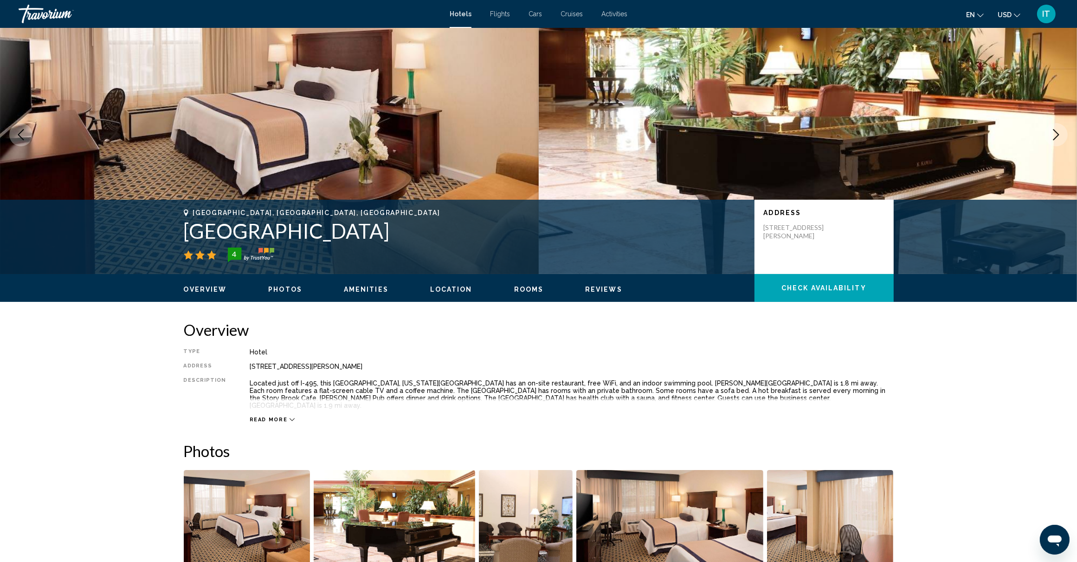
scroll to position [58, 0]
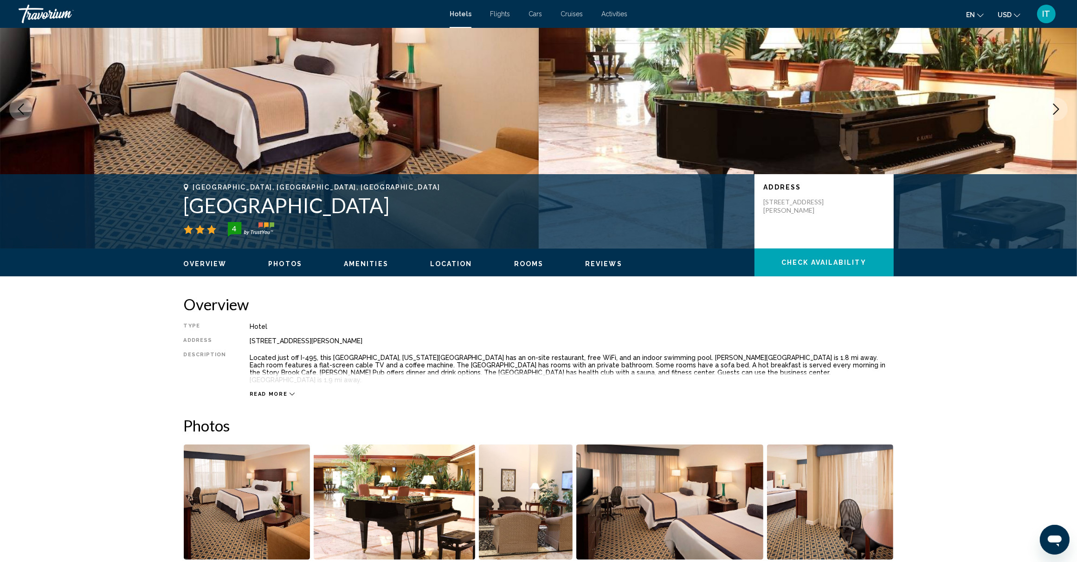
click at [453, 265] on span "Location" at bounding box center [451, 263] width 42 height 7
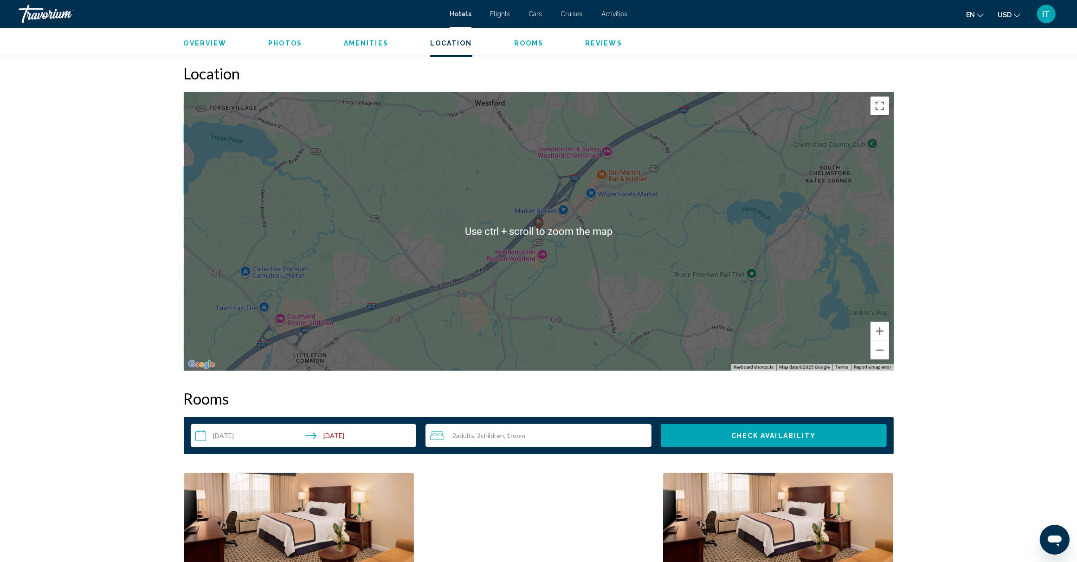
scroll to position [865, 0]
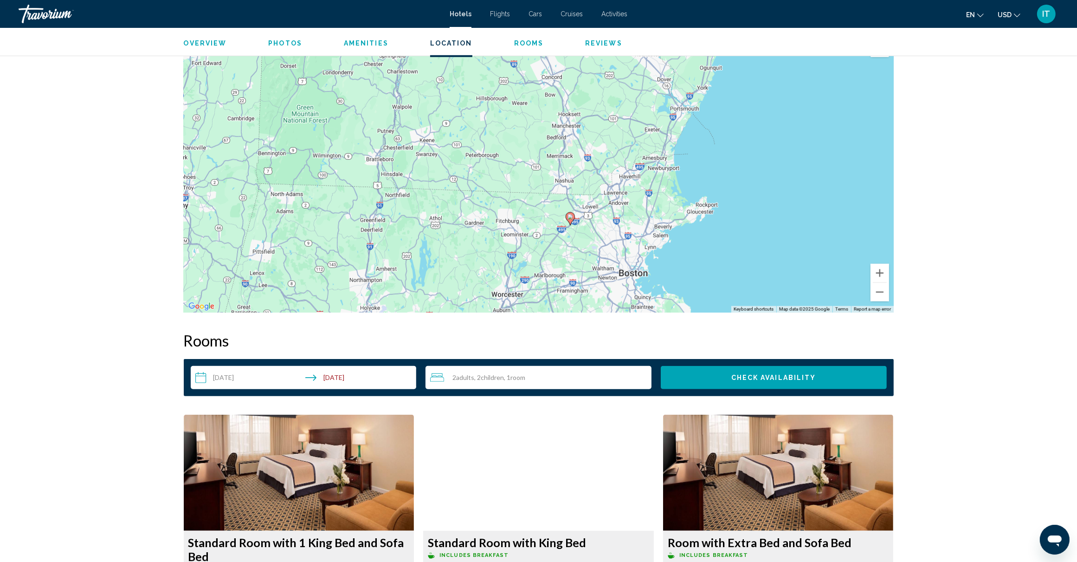
click at [620, 270] on div "To activate drag with keyboard, press Alt + Enter. Once in keyboard drag state,…" at bounding box center [539, 173] width 710 height 278
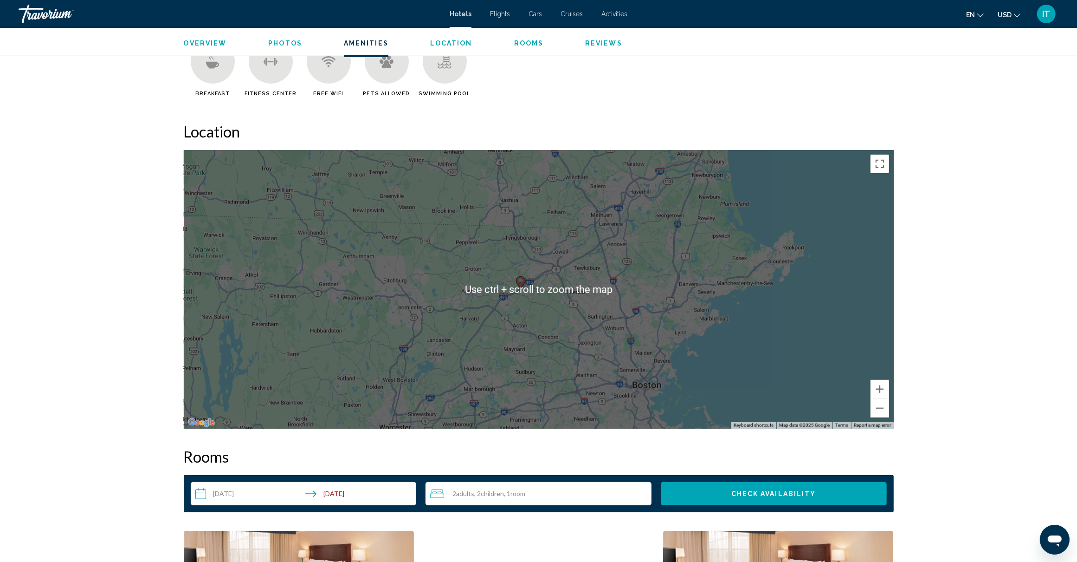
scroll to position [807, 0]
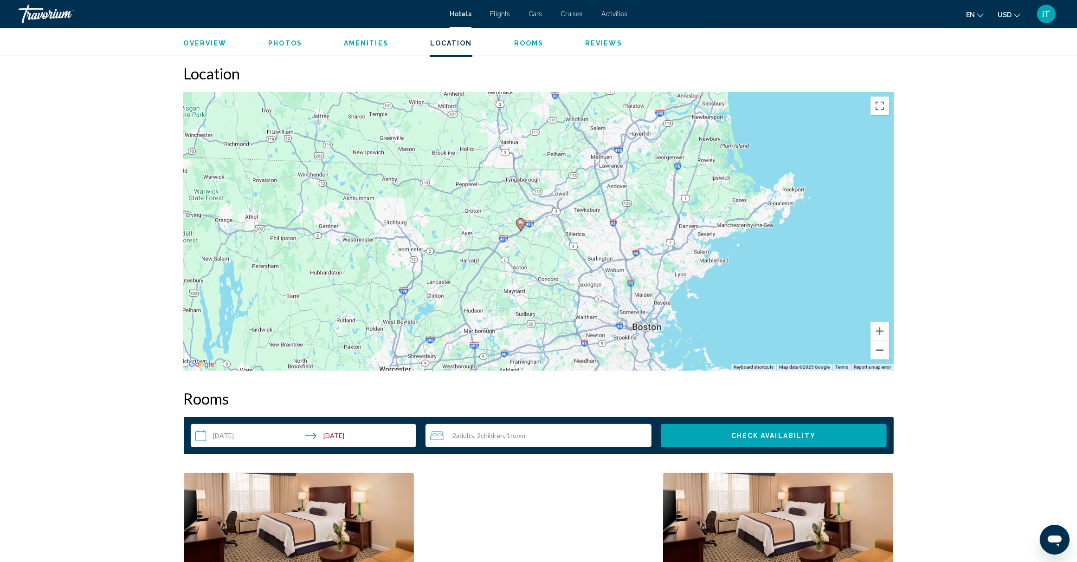
click at [882, 345] on button "Zoom out" at bounding box center [880, 350] width 19 height 19
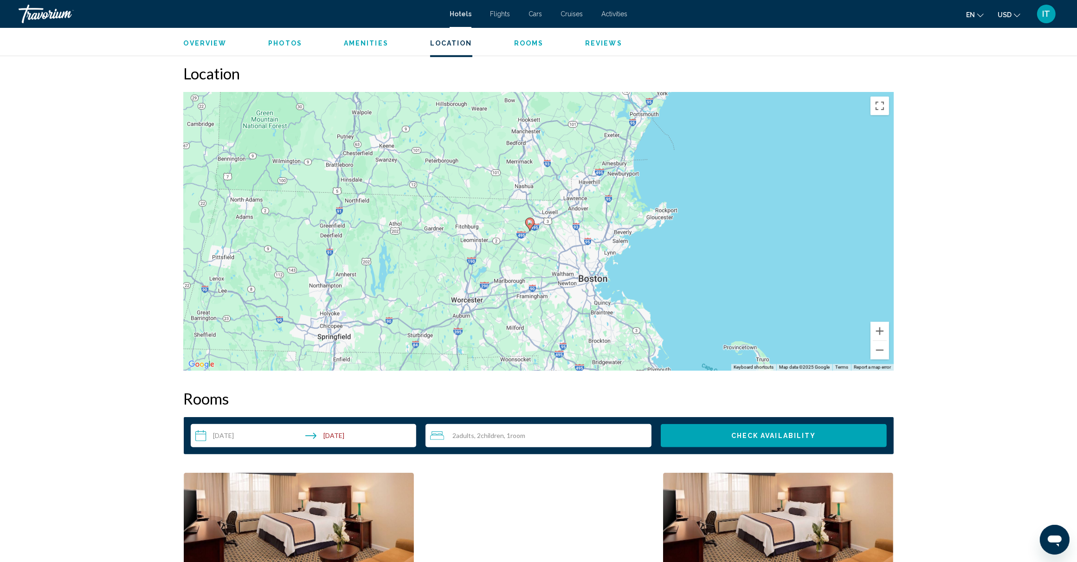
click at [588, 283] on div "To activate drag with keyboard, press Alt + Enter. Once in keyboard drag state,…" at bounding box center [539, 231] width 710 height 278
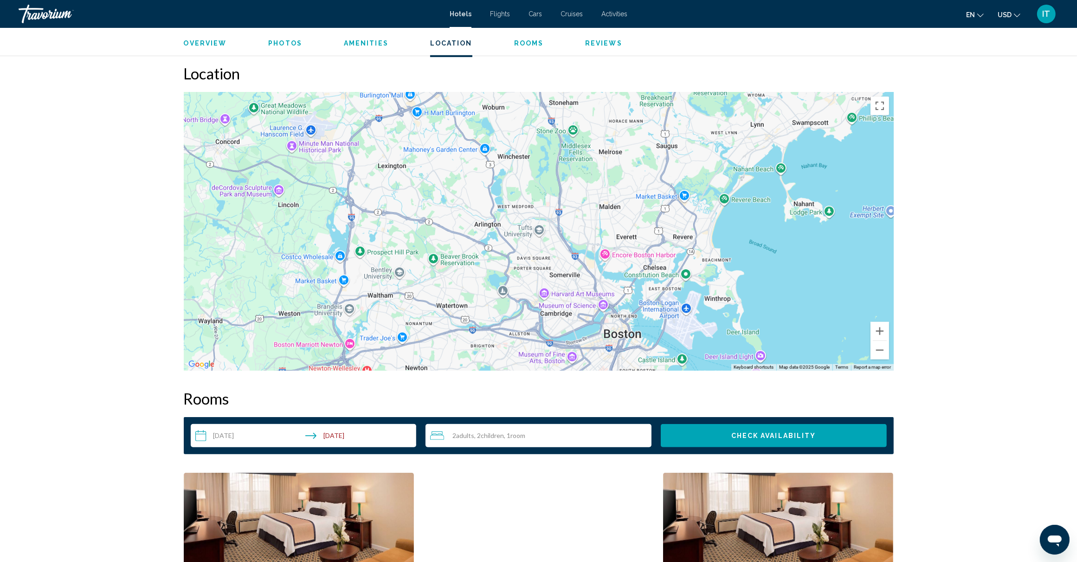
drag, startPoint x: 648, startPoint y: 201, endPoint x: 641, endPoint y: 342, distance: 141.3
click at [641, 342] on div "Main content" at bounding box center [539, 231] width 710 height 278
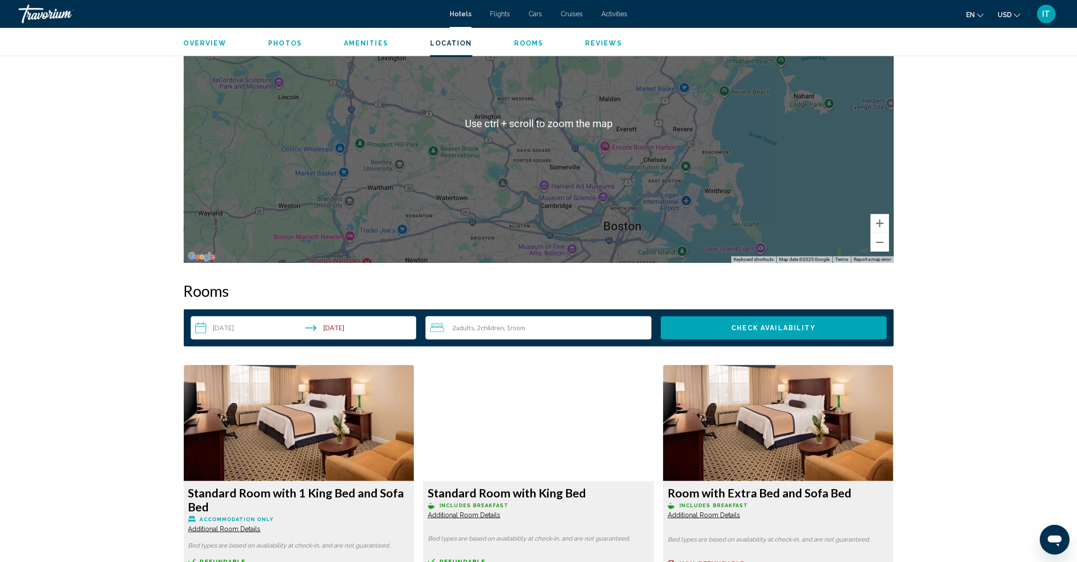
scroll to position [923, 0]
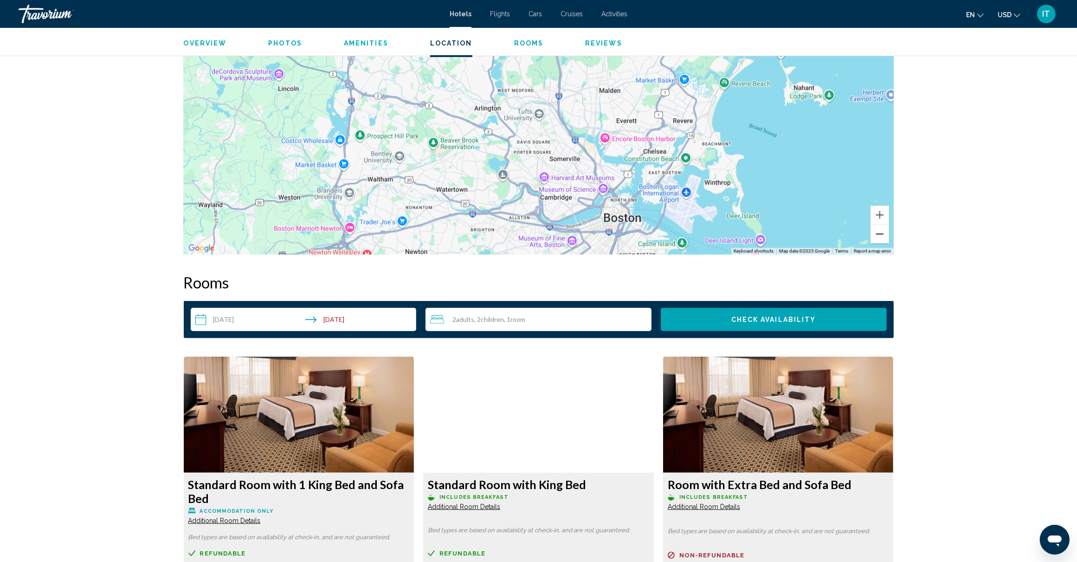
click at [880, 228] on button "Zoom out" at bounding box center [880, 234] width 19 height 19
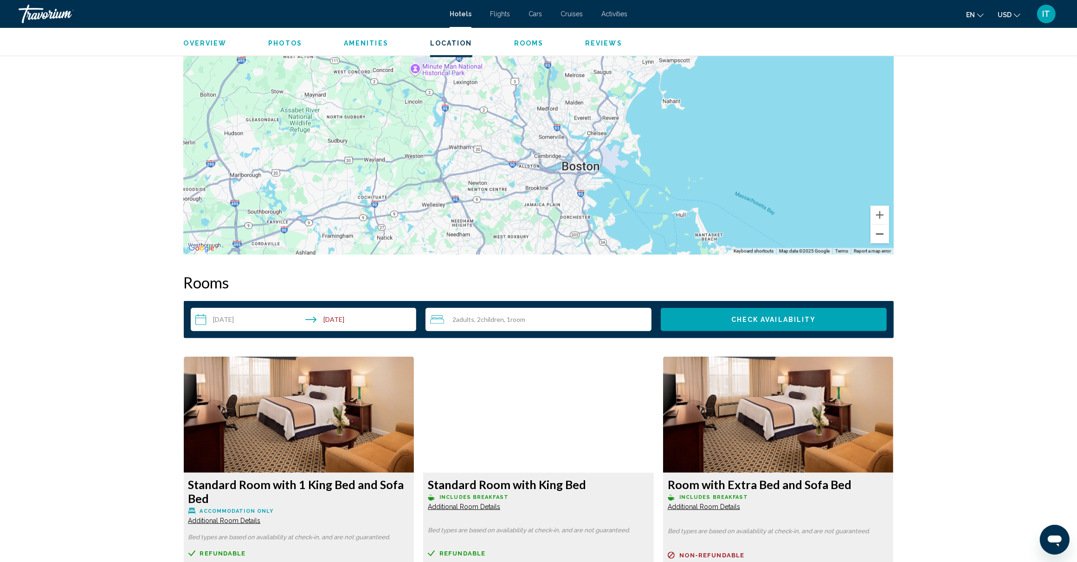
click at [880, 228] on button "Zoom out" at bounding box center [880, 234] width 19 height 19
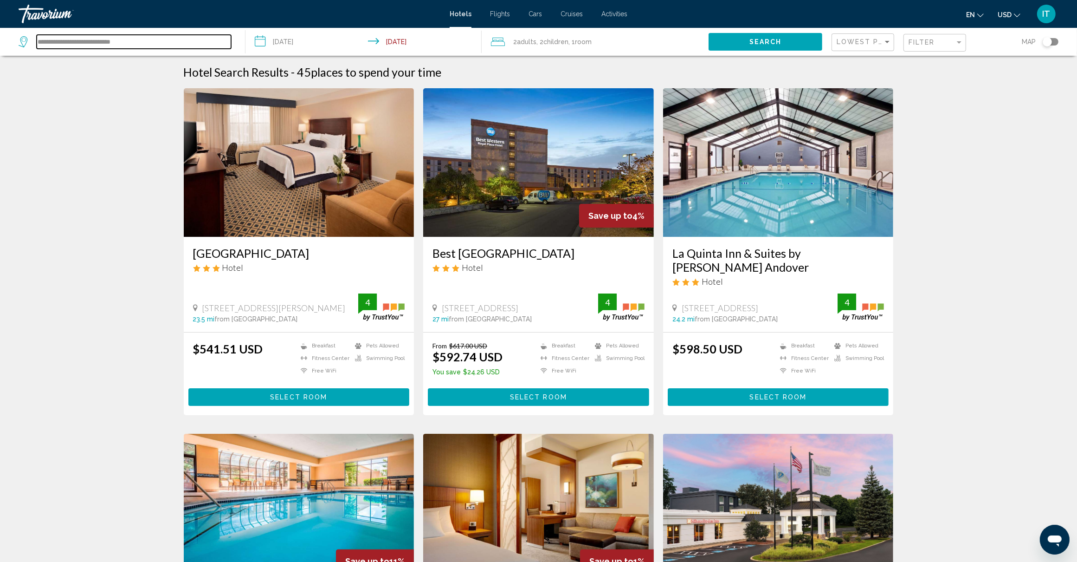
click at [152, 38] on input "**********" at bounding box center [134, 42] width 194 height 14
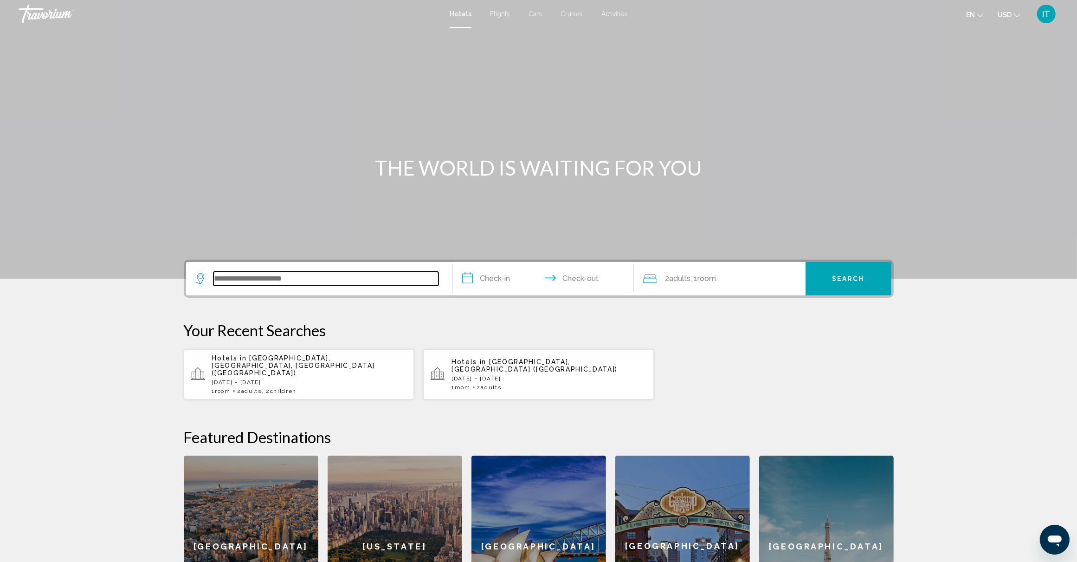
click at [277, 284] on input "Search widget" at bounding box center [326, 279] width 225 height 14
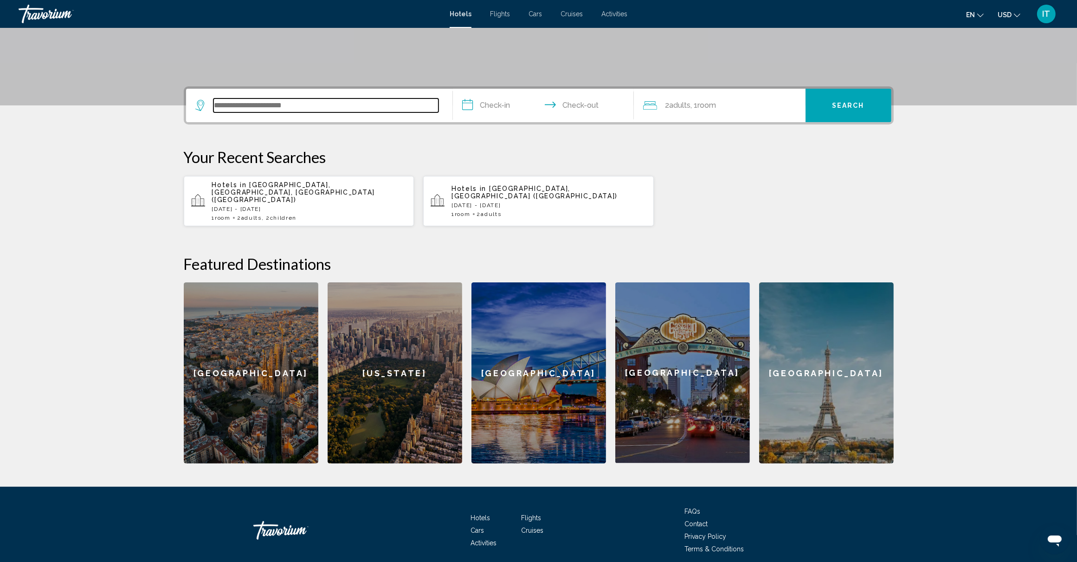
scroll to position [197, 0]
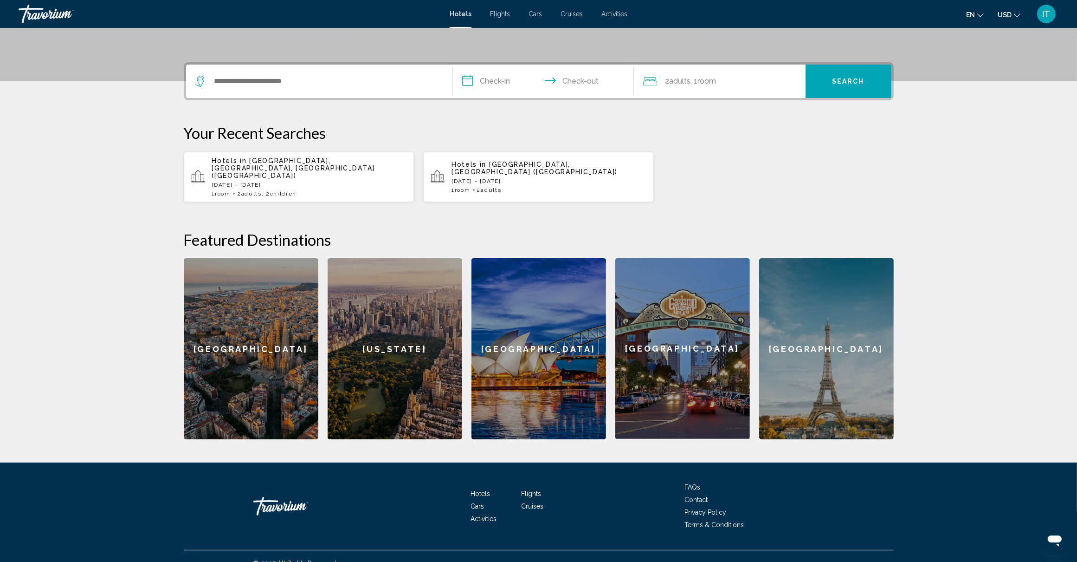
click at [298, 93] on div "Search widget" at bounding box center [319, 81] width 248 height 33
click at [302, 84] on input "Search widget" at bounding box center [326, 81] width 225 height 14
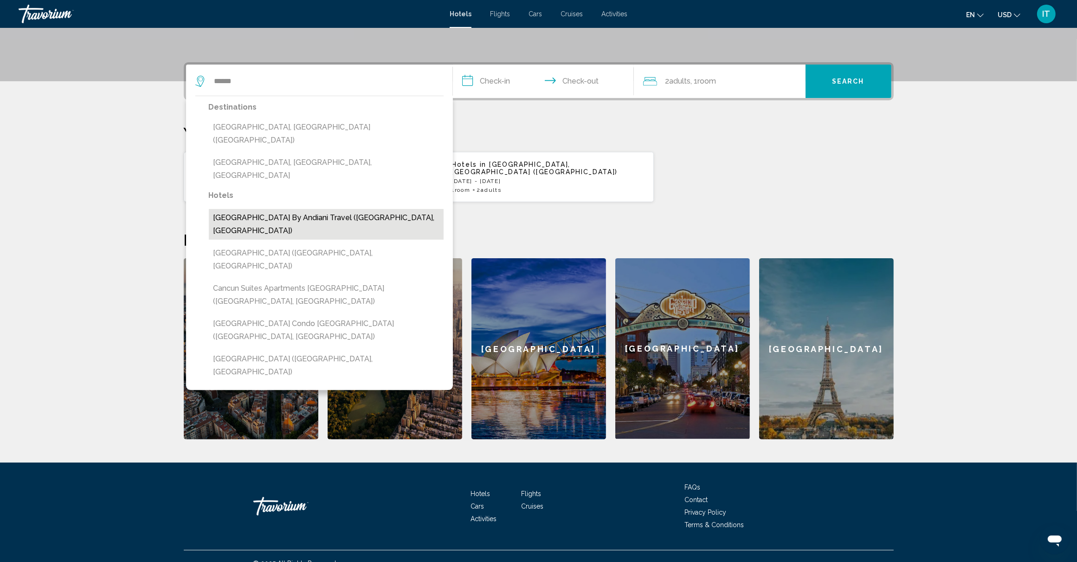
click at [300, 209] on button "Cancun Plaza By Andiani Travel (Cancun, MX)" at bounding box center [326, 224] width 235 height 31
type input "**********"
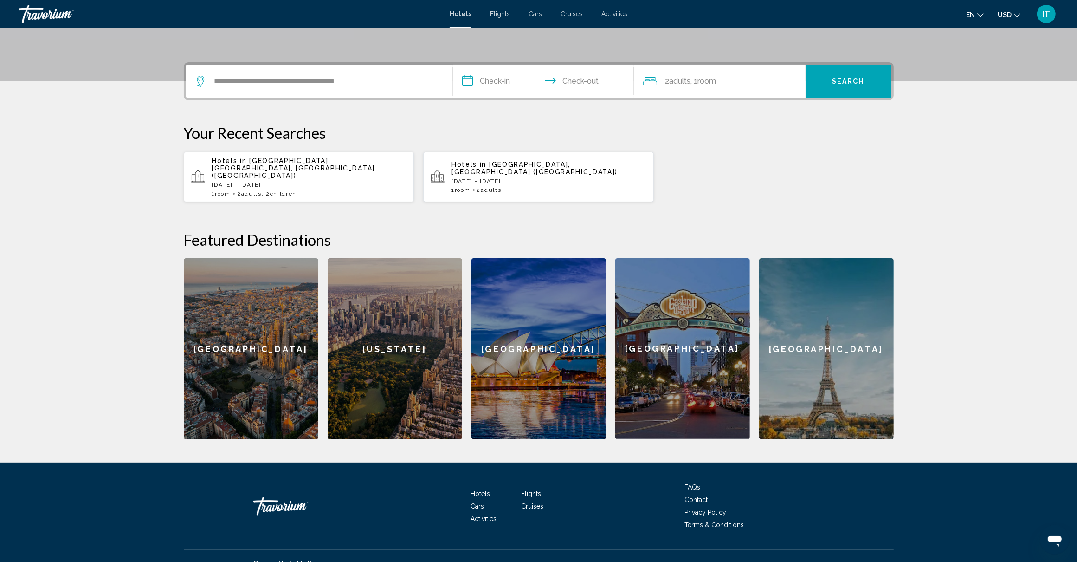
click at [504, 84] on input "**********" at bounding box center [545, 83] width 185 height 36
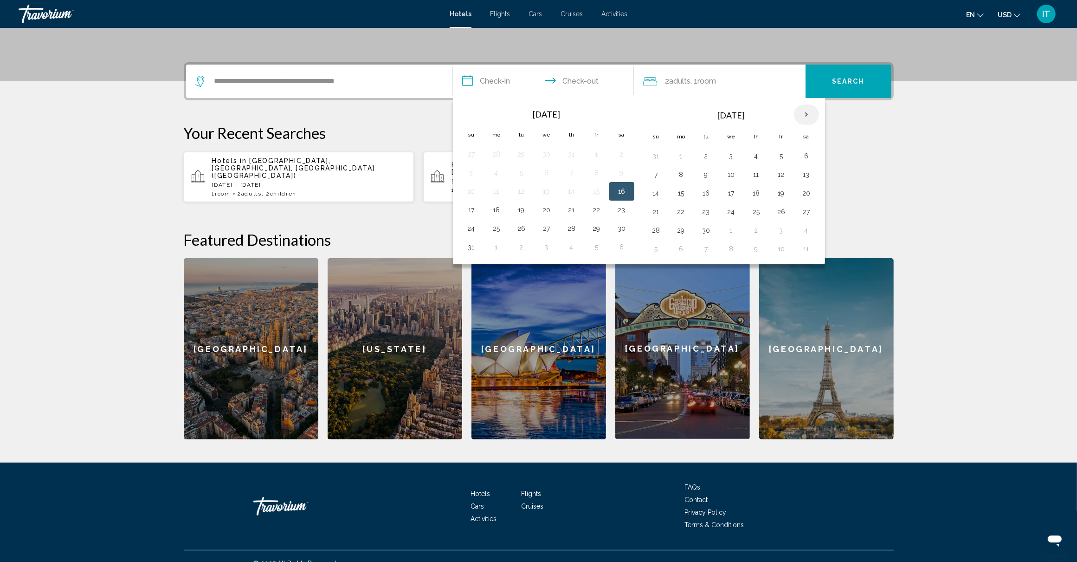
click at [811, 112] on th "Next month" at bounding box center [806, 114] width 25 height 20
click at [811, 113] on th "Next month" at bounding box center [806, 114] width 25 height 20
drag, startPoint x: 811, startPoint y: 113, endPoint x: 768, endPoint y: 120, distance: 43.3
click at [768, 120] on tr "Nov 2025" at bounding box center [731, 115] width 175 height 22
click at [760, 212] on button "20" at bounding box center [756, 211] width 15 height 13
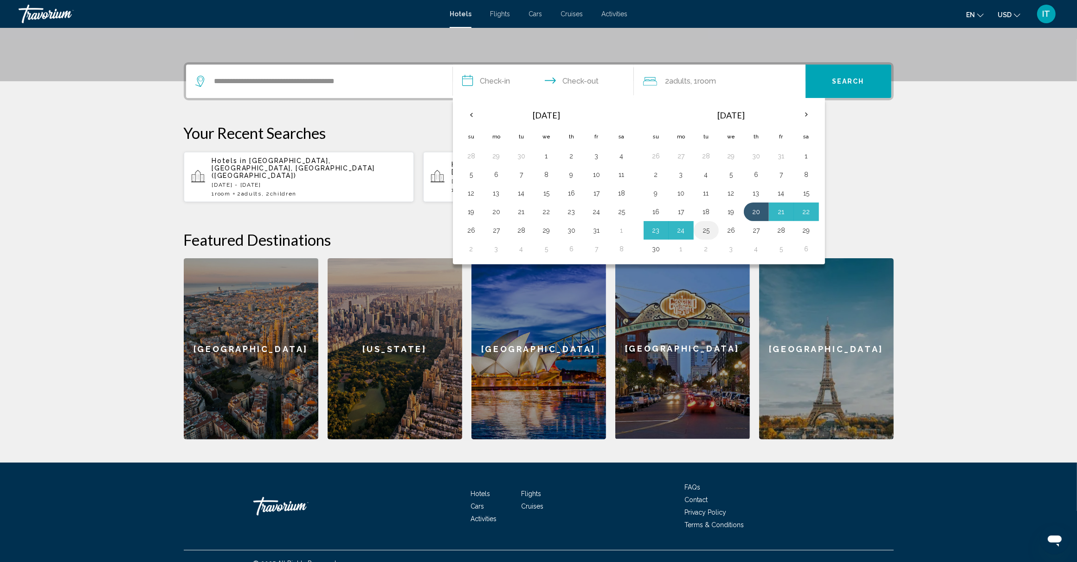
click at [706, 235] on button "25" at bounding box center [706, 230] width 15 height 13
type input "**********"
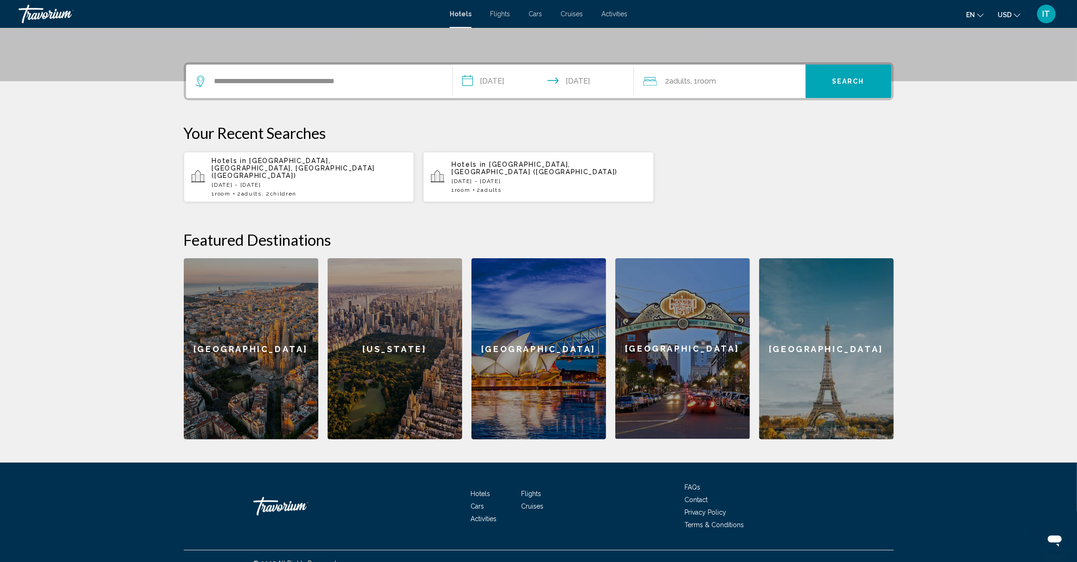
click at [700, 82] on span ", 1 Room rooms" at bounding box center [704, 81] width 26 height 13
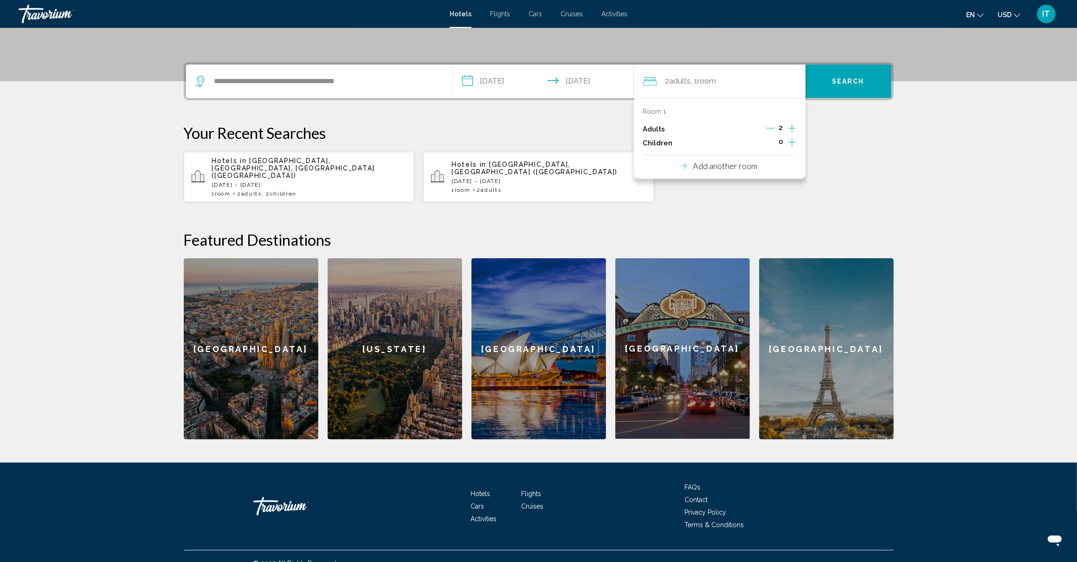
click at [790, 144] on icon "Increment children" at bounding box center [792, 141] width 8 height 11
click at [790, 140] on icon "Increment children" at bounding box center [792, 141] width 8 height 11
click at [710, 172] on div "Age" at bounding box center [679, 171] width 73 height 33
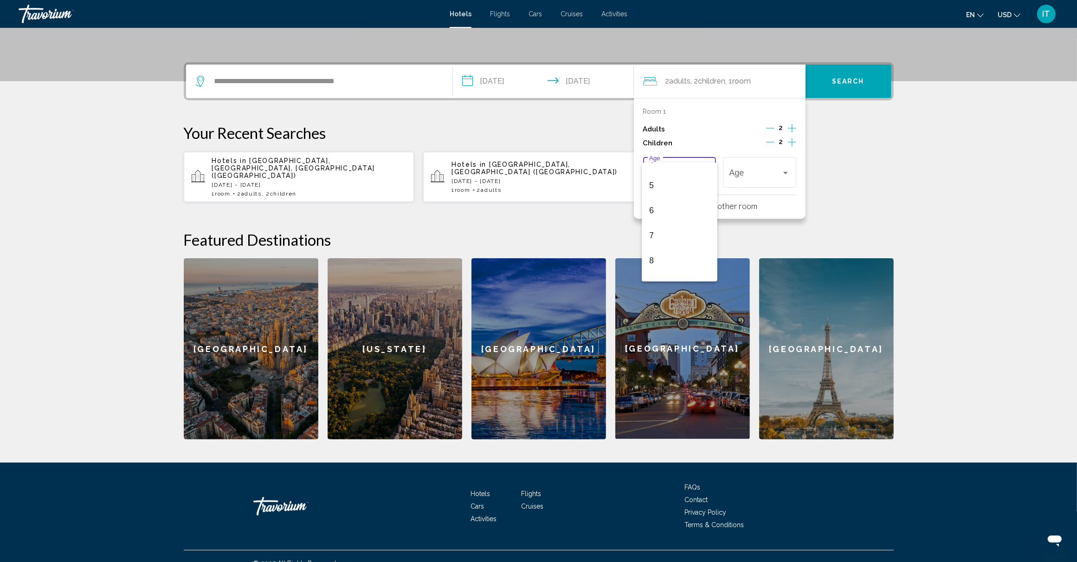
scroll to position [116, 0]
click at [681, 254] on span "8" at bounding box center [679, 259] width 61 height 25
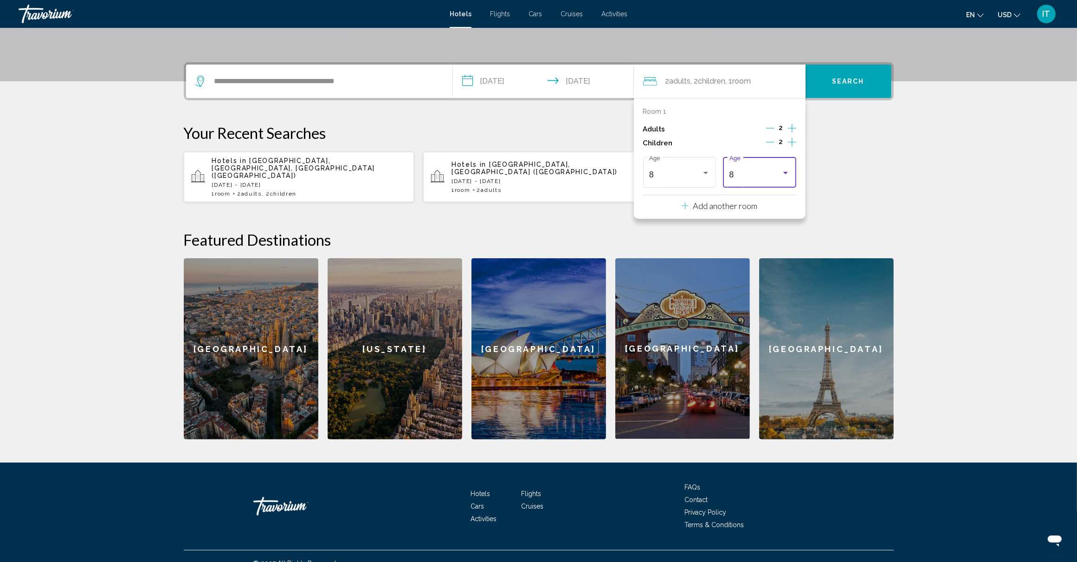
click at [782, 170] on div "Travelers: 2 adults, 2 children" at bounding box center [786, 172] width 8 height 7
click at [773, 159] on span "12" at bounding box center [760, 159] width 61 height 25
click at [853, 159] on div "Hotels in Boston, MA, United States (BOS) Fri, 10 Oct - Mon, 13 Oct 1 Room room…" at bounding box center [539, 176] width 710 height 51
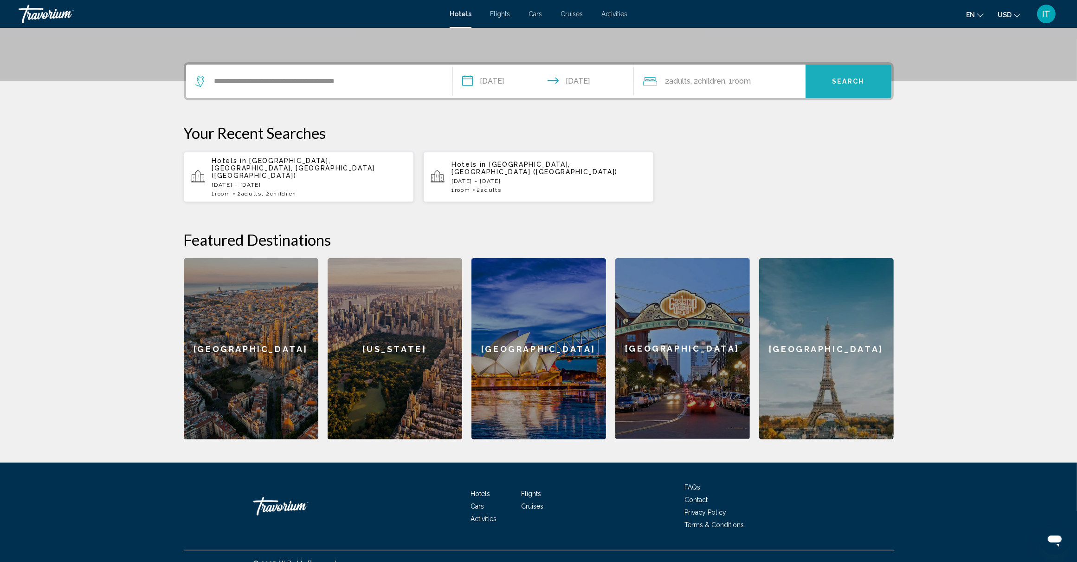
click at [856, 84] on span "Search" at bounding box center [848, 81] width 32 height 7
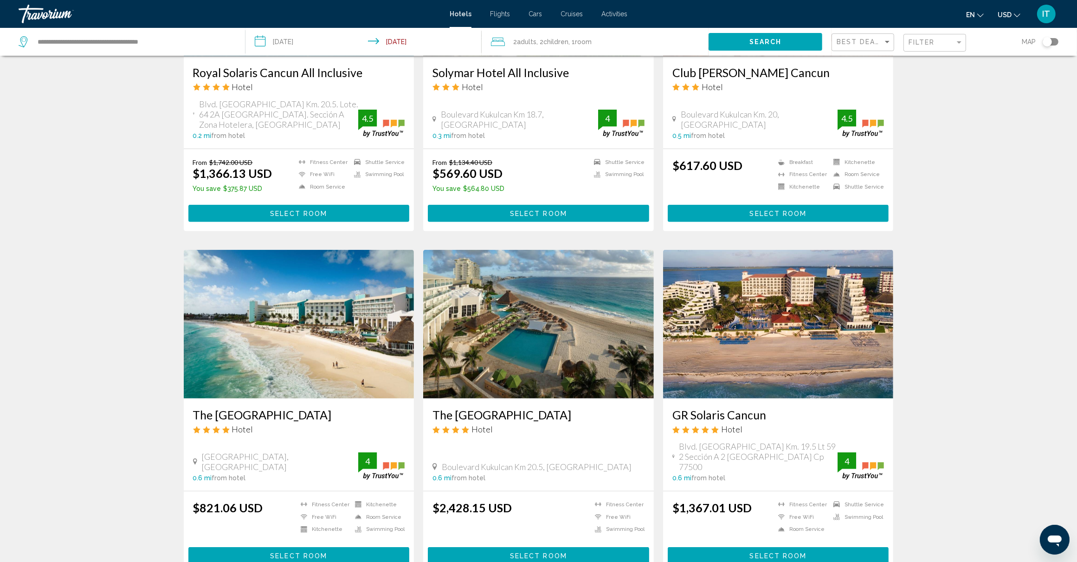
scroll to position [870, 0]
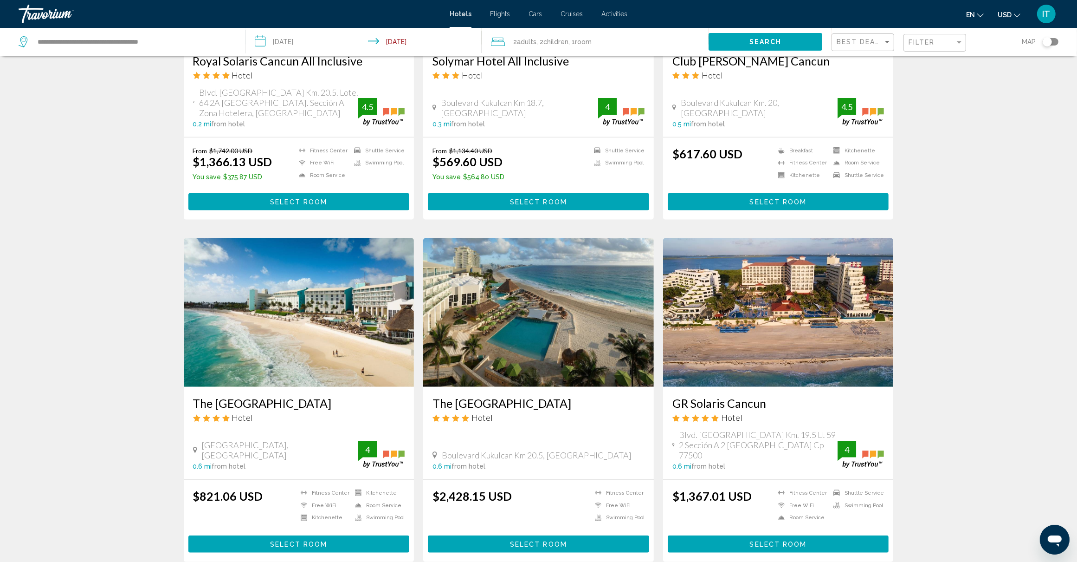
click at [312, 351] on img "Main content" at bounding box center [299, 312] width 231 height 149
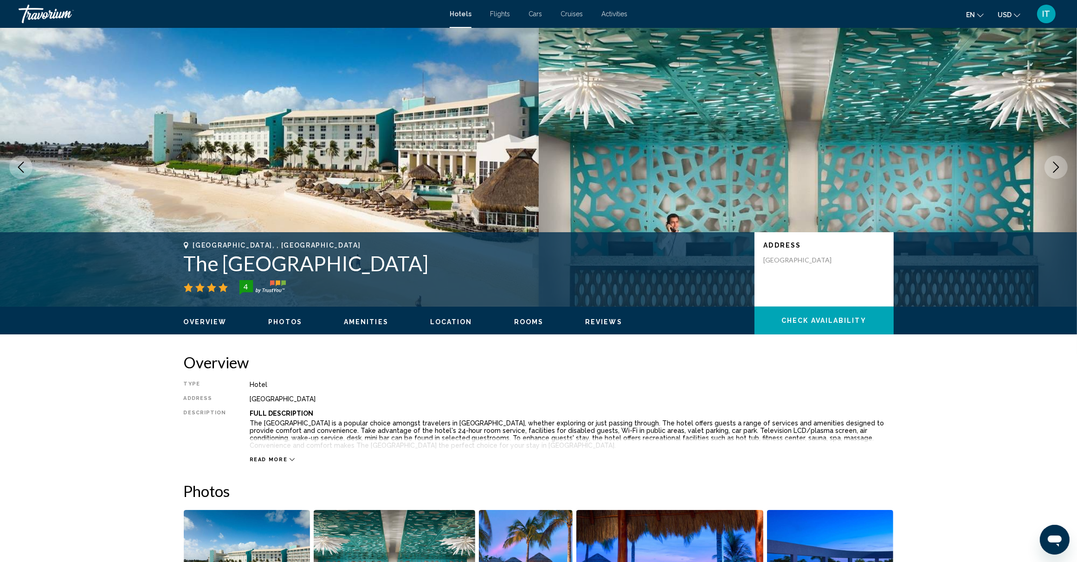
click at [1054, 161] on button "Next image" at bounding box center [1056, 166] width 23 height 23
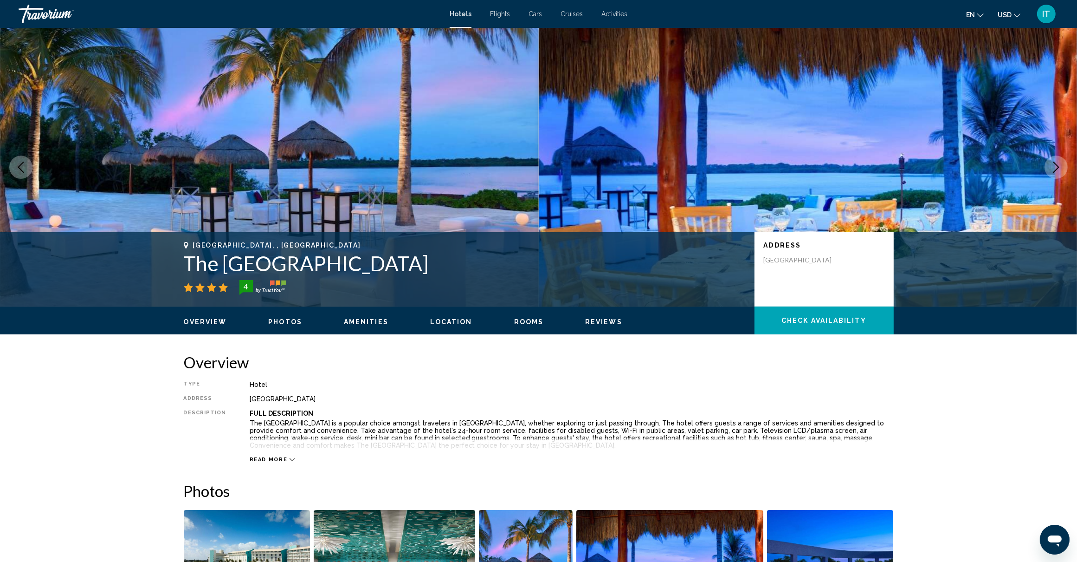
click at [1055, 163] on icon "Next image" at bounding box center [1057, 167] width 6 height 11
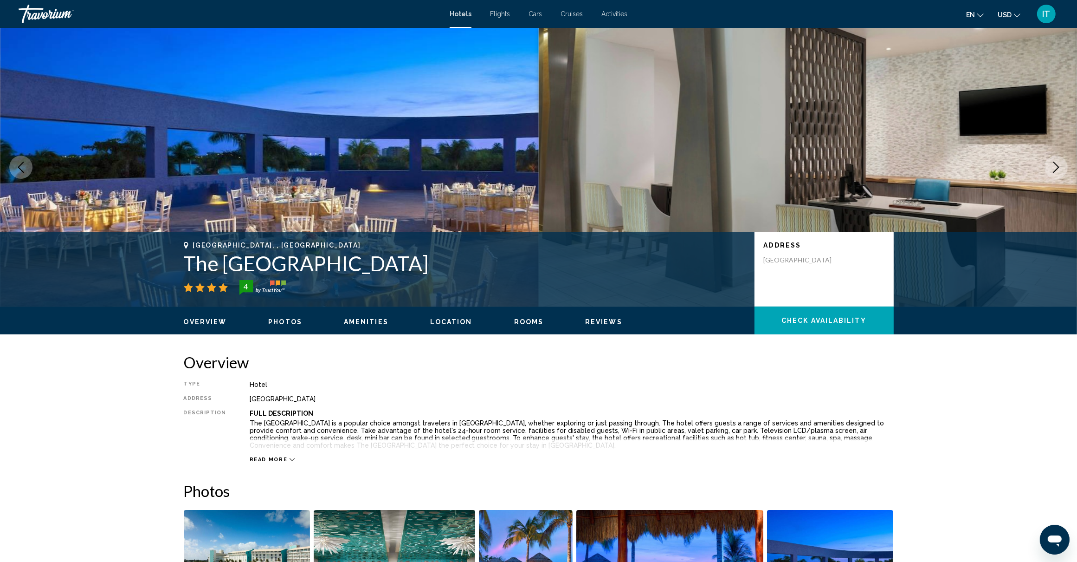
click at [1055, 163] on icon "Next image" at bounding box center [1057, 167] width 6 height 11
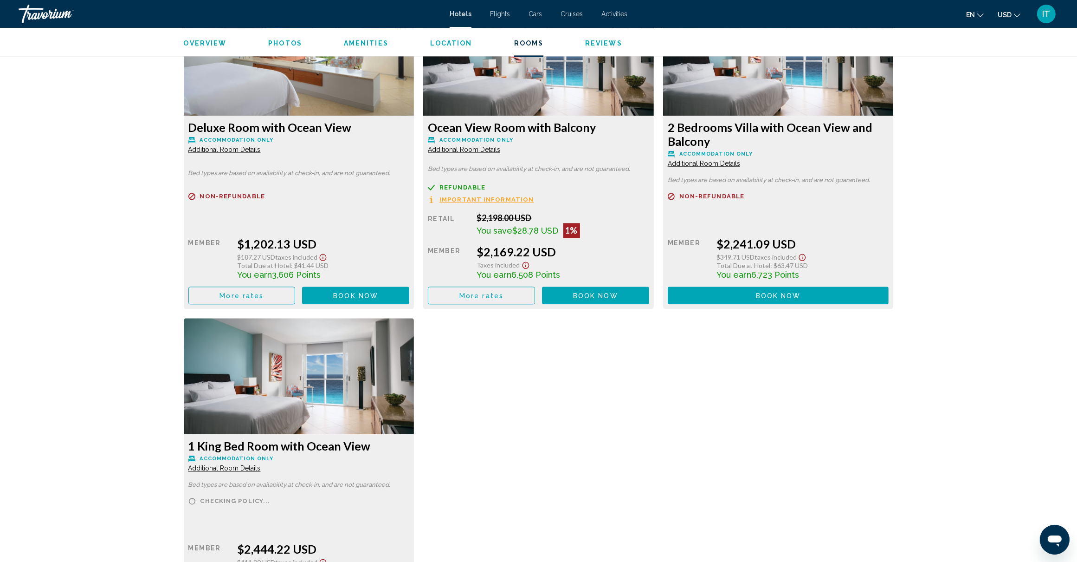
scroll to position [2553, 0]
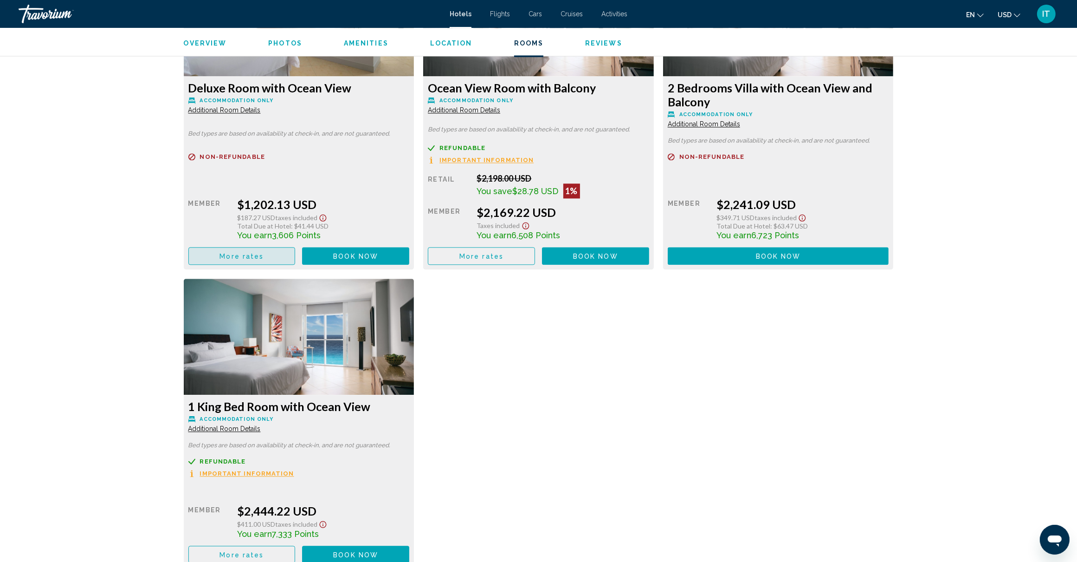
click at [267, 255] on button "More rates" at bounding box center [241, 255] width 107 height 17
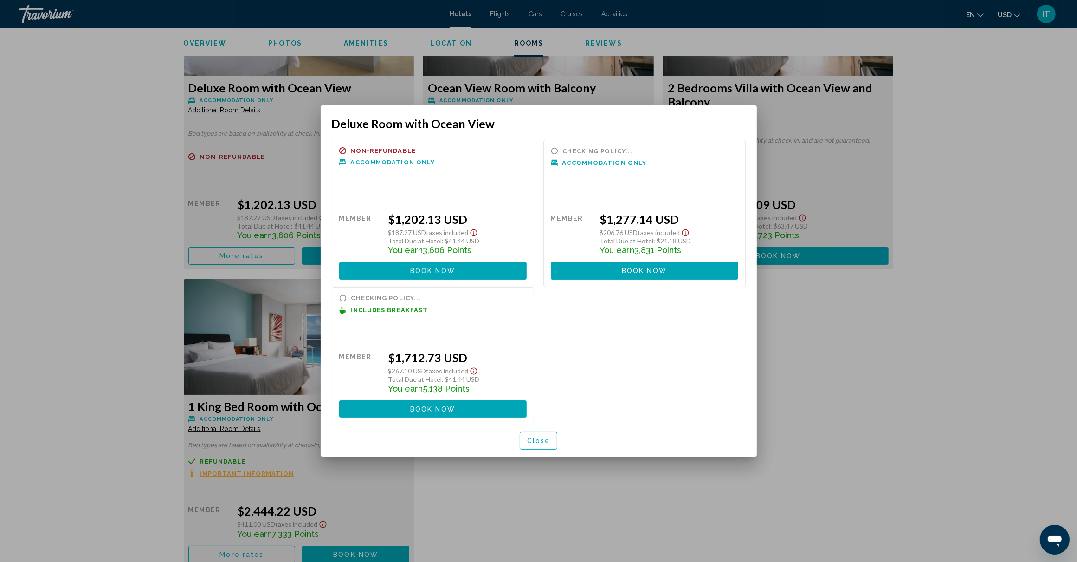
click at [841, 402] on div at bounding box center [538, 281] width 1077 height 562
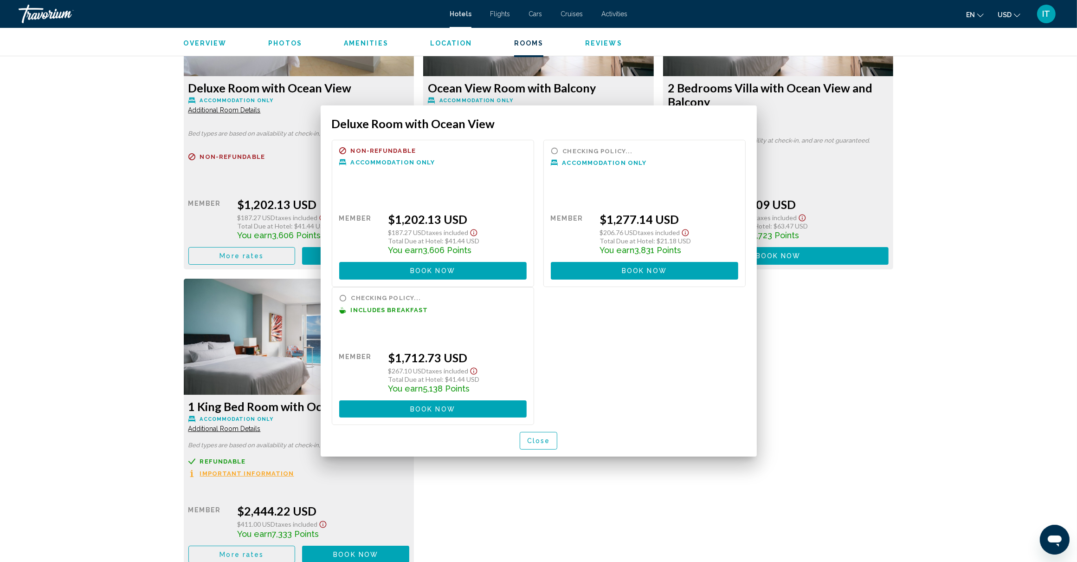
scroll to position [2553, 0]
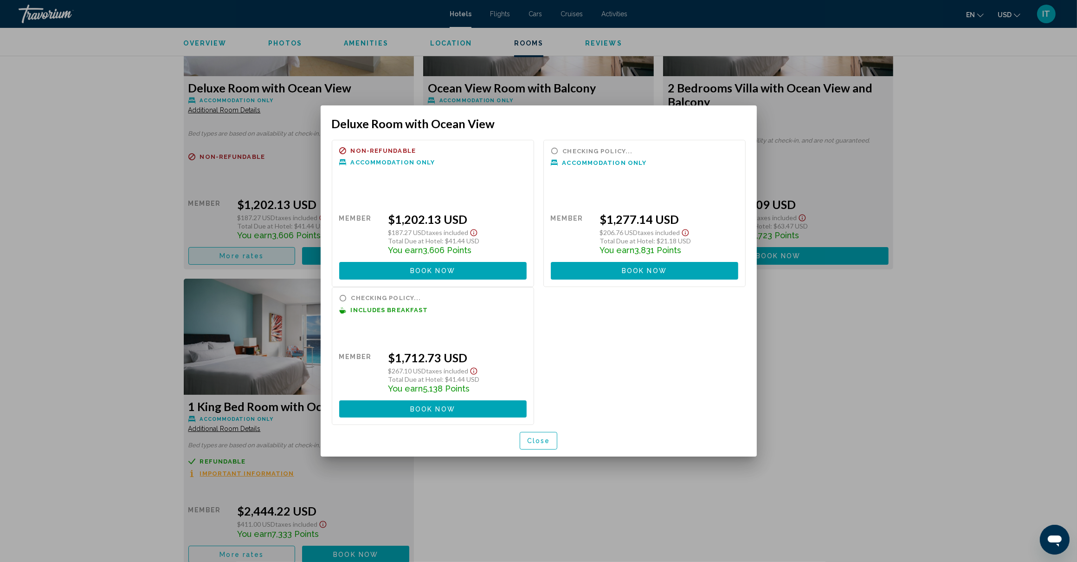
scroll to position [0, 0]
click at [790, 389] on div at bounding box center [538, 281] width 1077 height 562
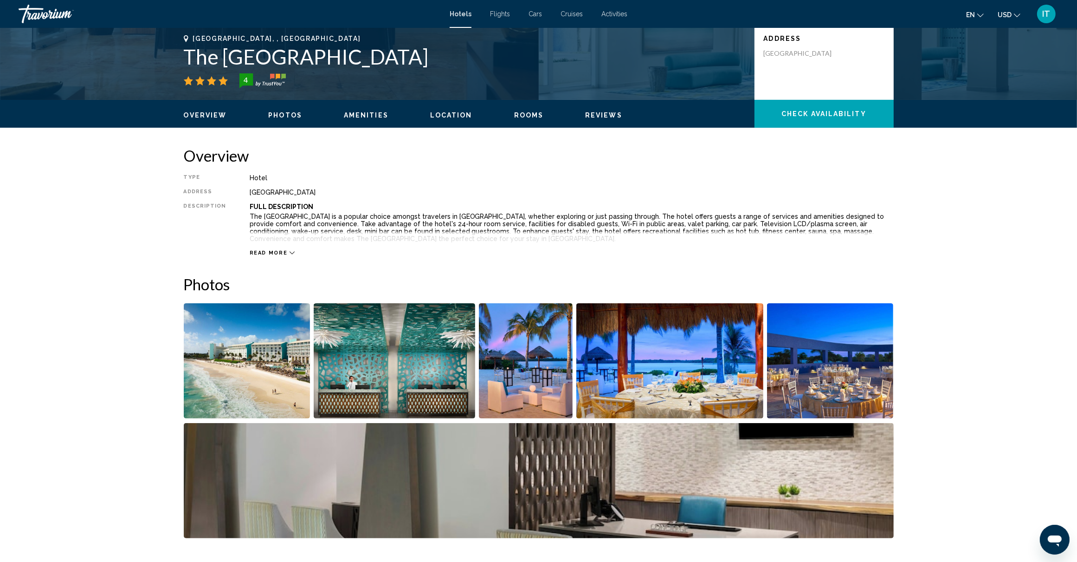
scroll to position [232, 0]
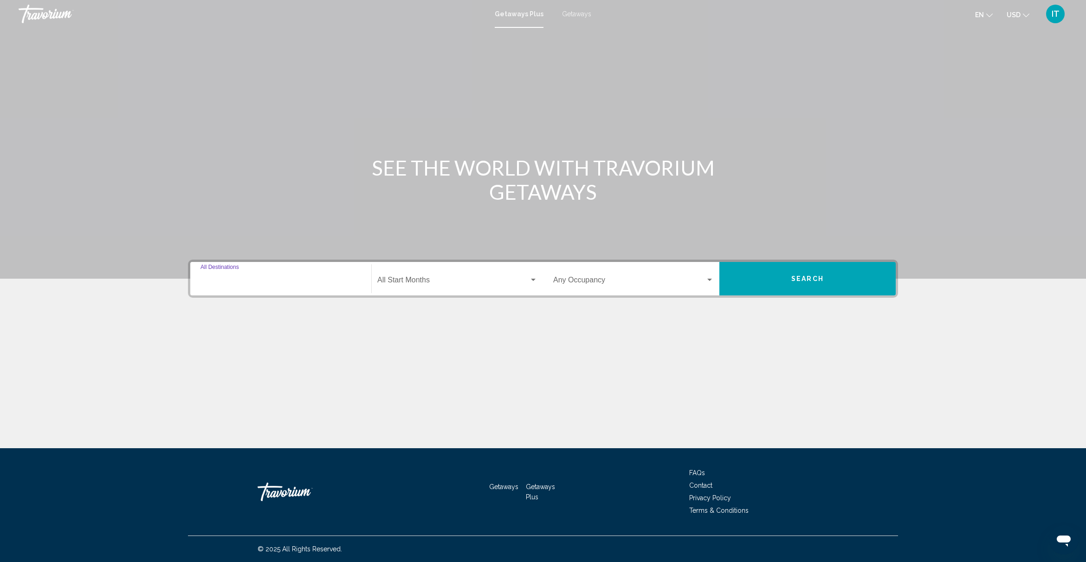
click at [235, 281] on input "Destination All Destinations" at bounding box center [281, 282] width 161 height 8
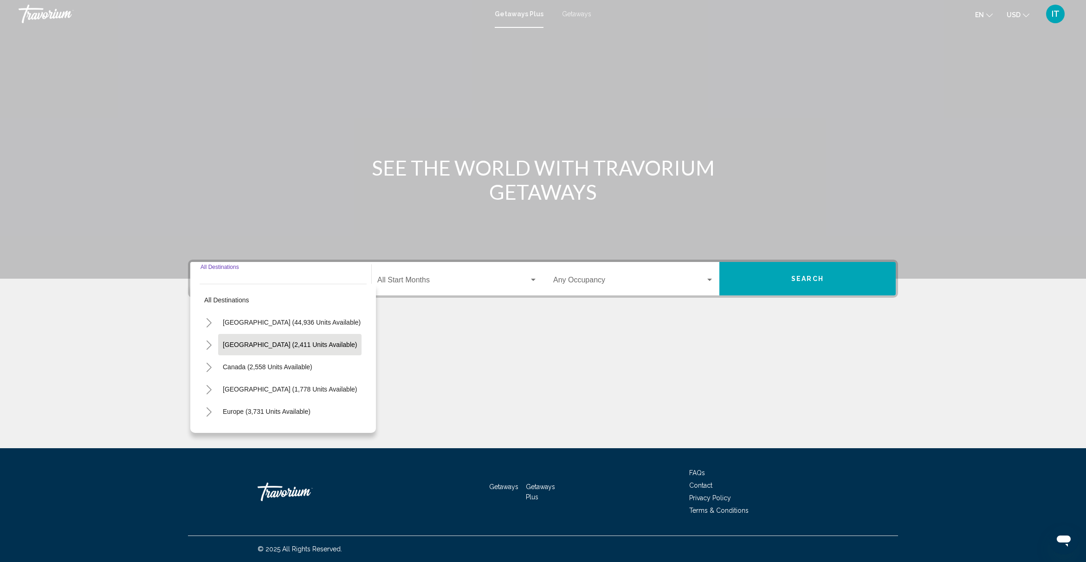
click at [253, 349] on button "Mexico (2,411 units available)" at bounding box center [289, 344] width 143 height 21
type input "**********"
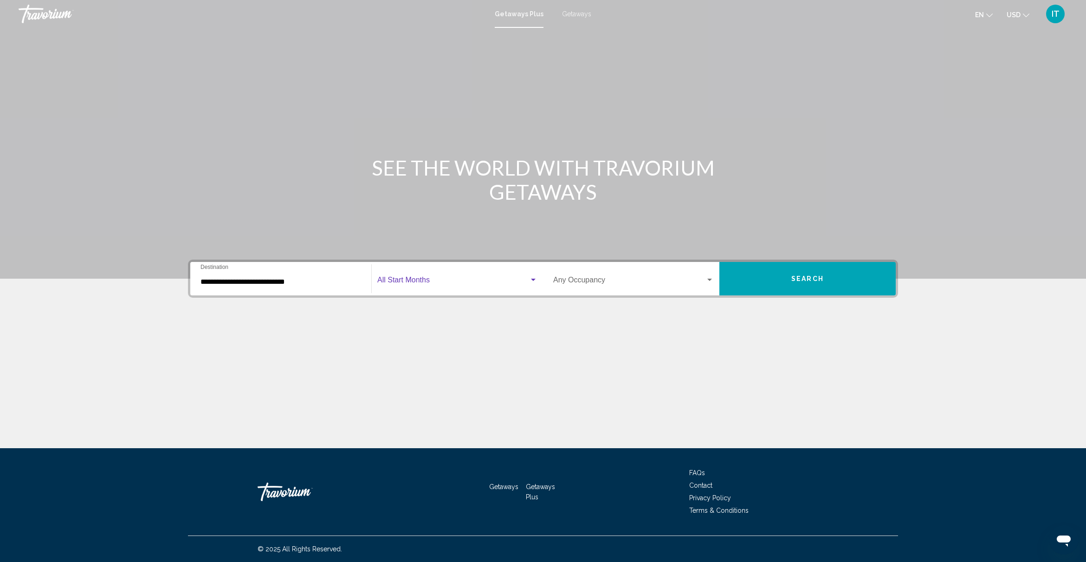
click at [532, 277] on div "Search widget" at bounding box center [533, 279] width 8 height 7
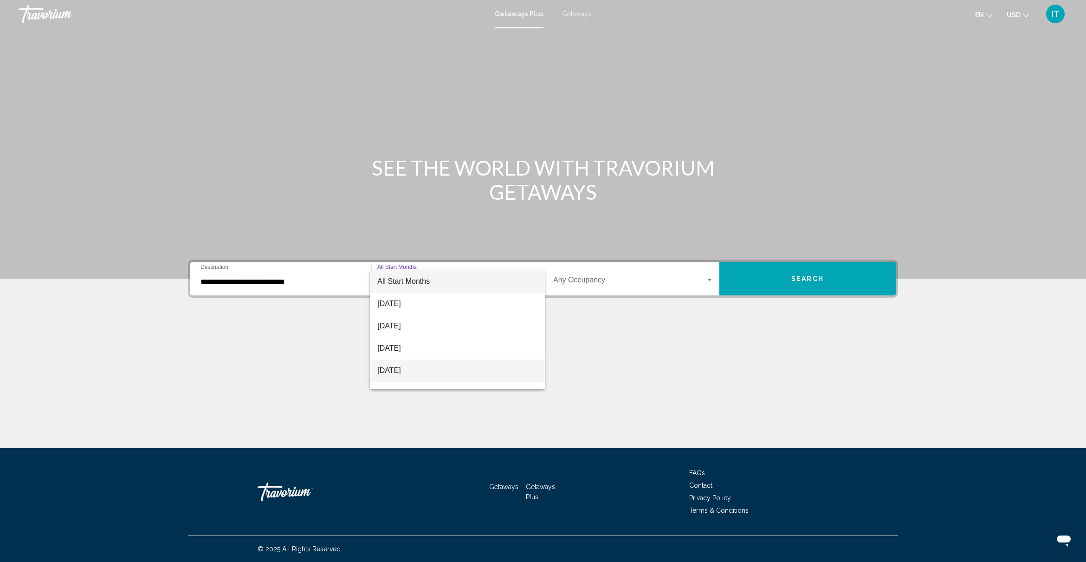
click at [412, 370] on span "November 2025" at bounding box center [457, 370] width 160 height 22
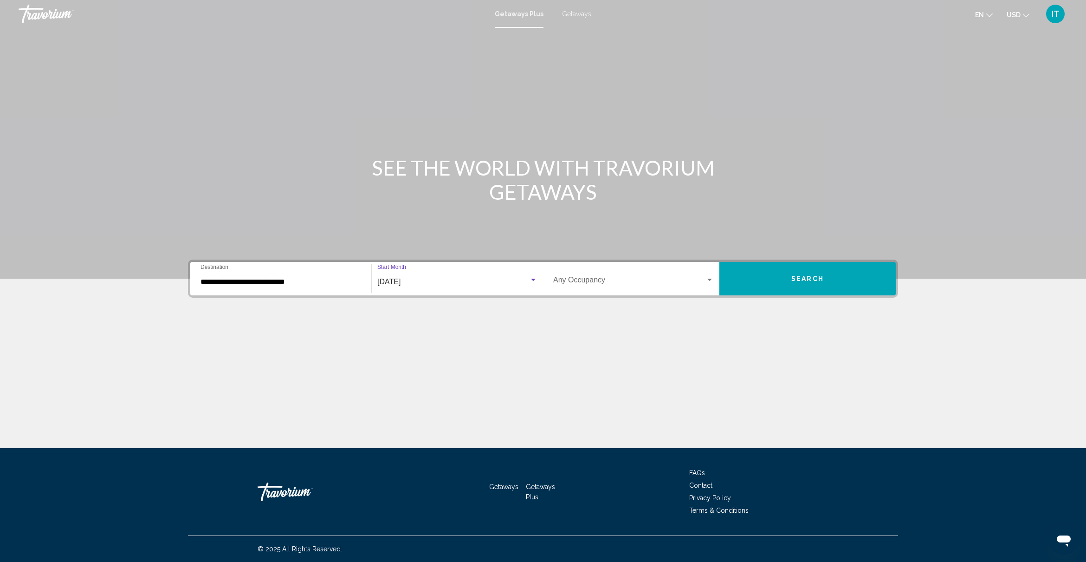
click at [710, 279] on div "Search widget" at bounding box center [709, 279] width 5 height 2
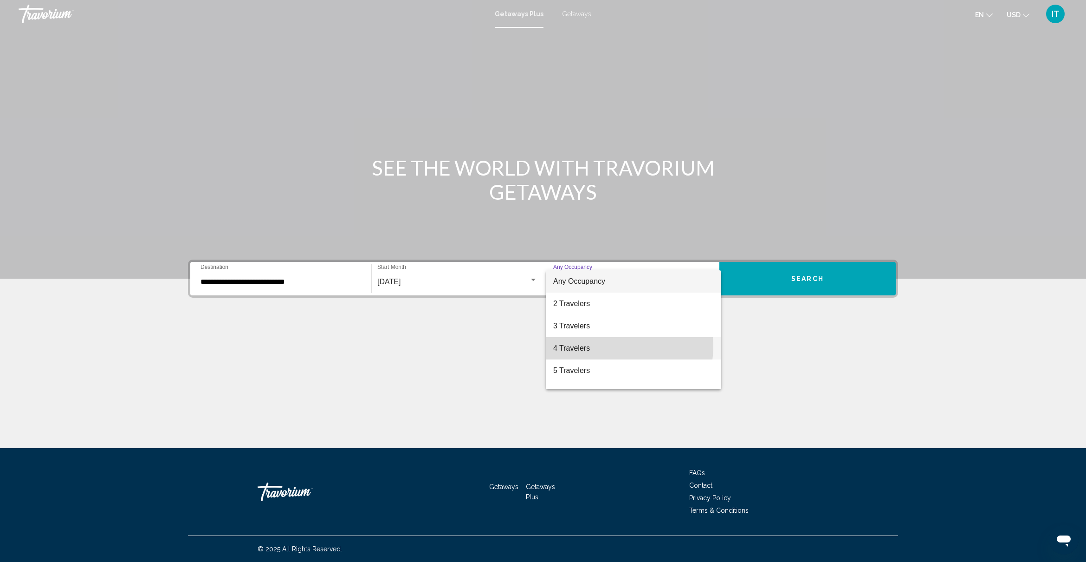
click at [617, 346] on span "4 Travelers" at bounding box center [633, 348] width 161 height 22
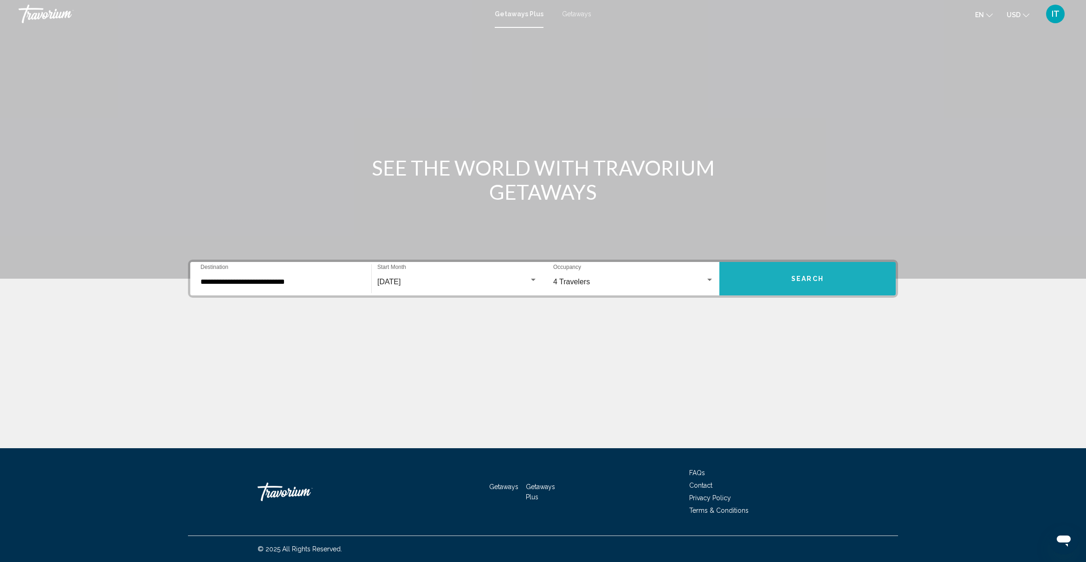
click at [803, 279] on span "Search" at bounding box center [807, 278] width 32 height 7
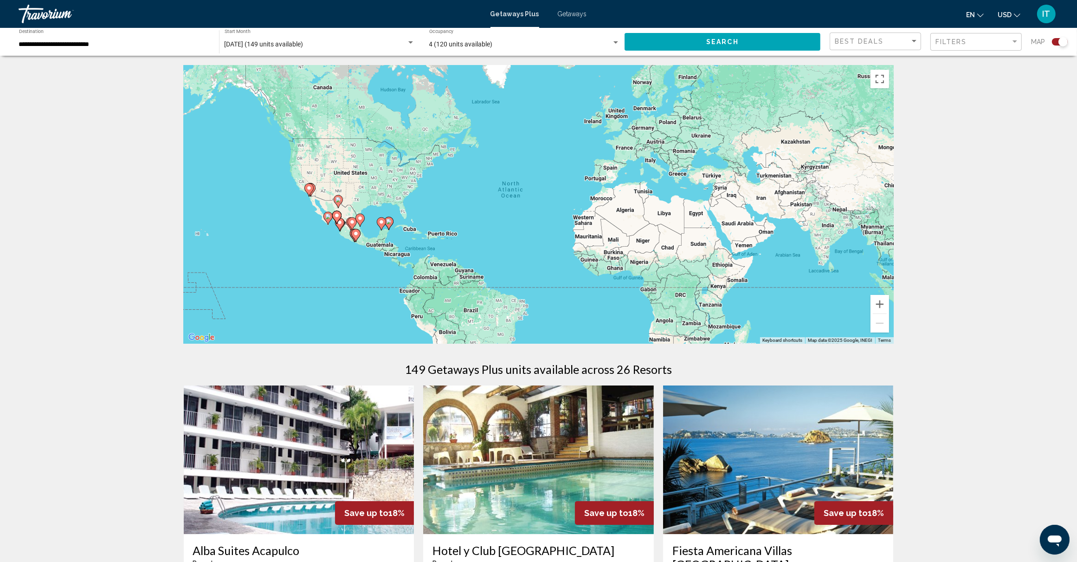
click at [149, 42] on input "**********" at bounding box center [114, 44] width 191 height 7
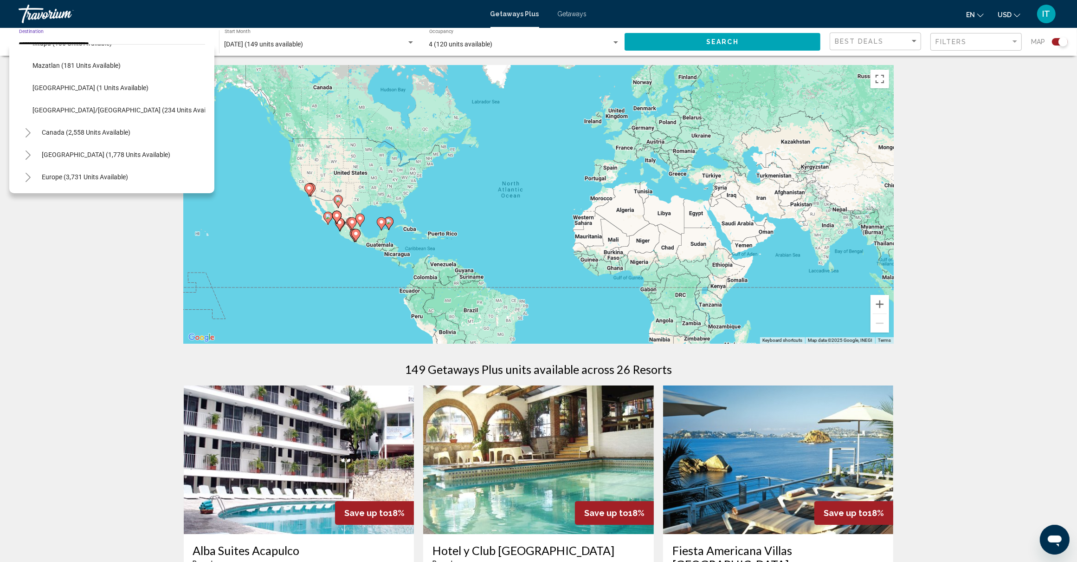
scroll to position [177, 0]
click at [135, 126] on span "Puerto Vallarta/Jalisco (234 units available)" at bounding box center [126, 128] width 189 height 7
type input "**********"
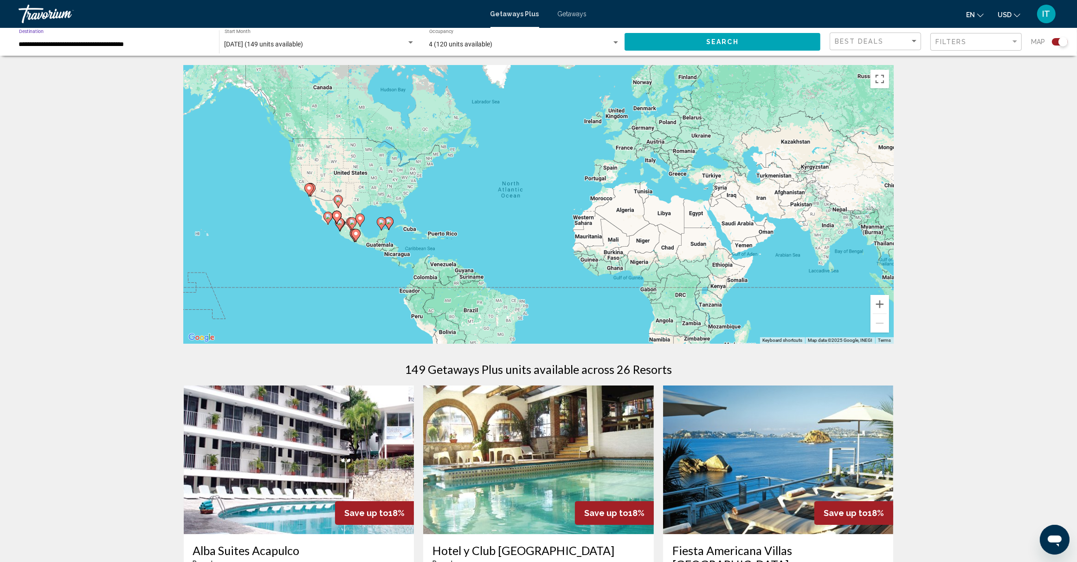
click at [771, 40] on button "Search" at bounding box center [723, 41] width 196 height 17
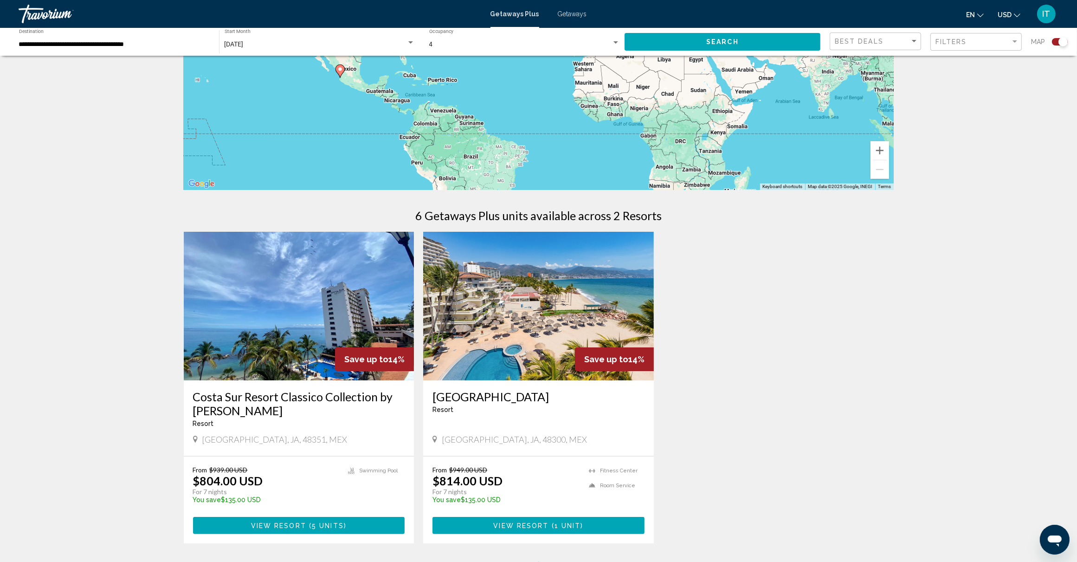
scroll to position [232, 0]
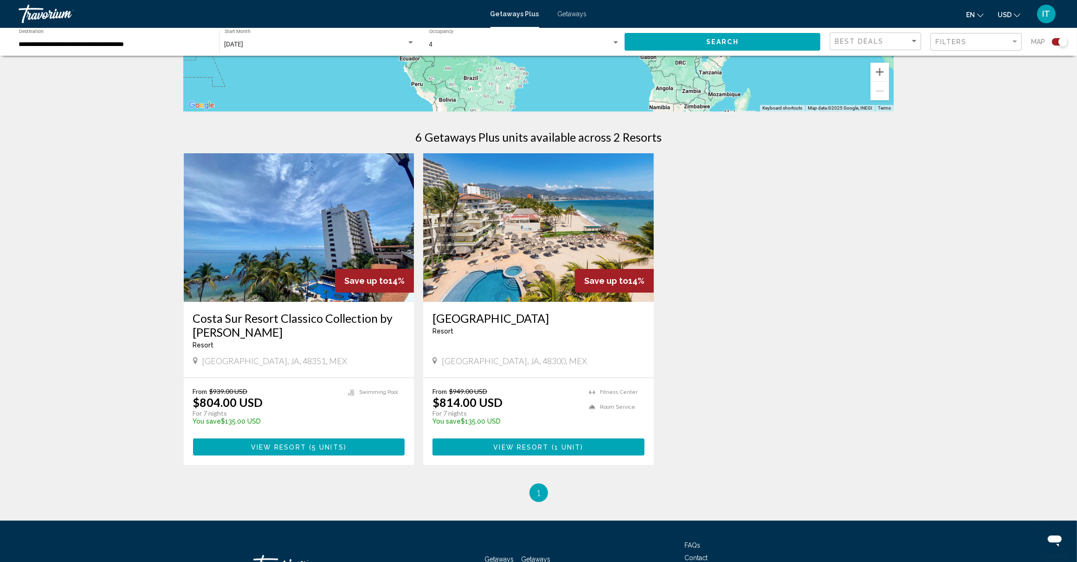
click at [555, 446] on span "1 unit" at bounding box center [568, 446] width 26 height 7
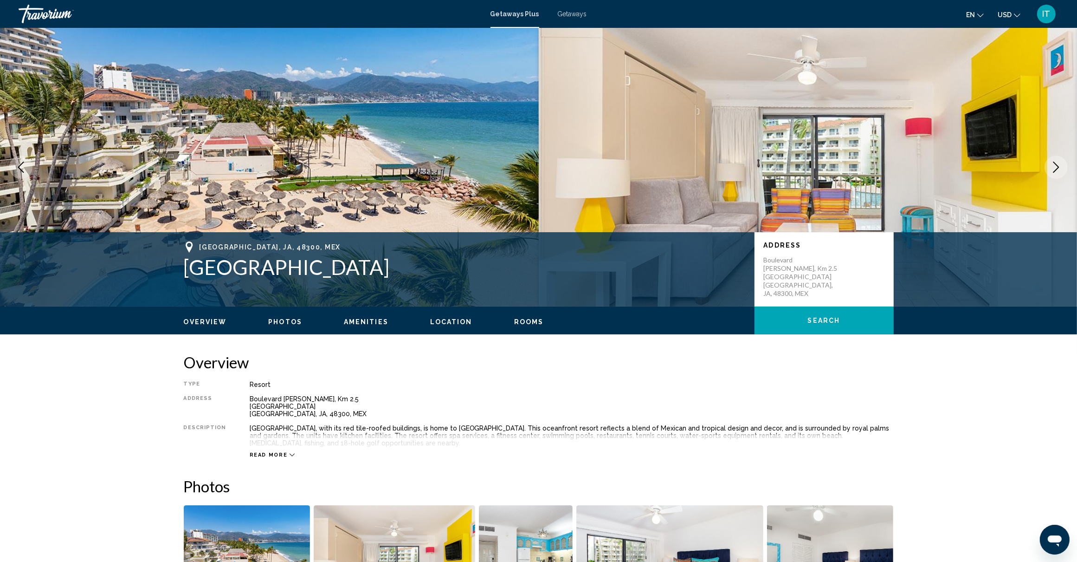
click at [1056, 168] on icon "Next image" at bounding box center [1056, 167] width 11 height 11
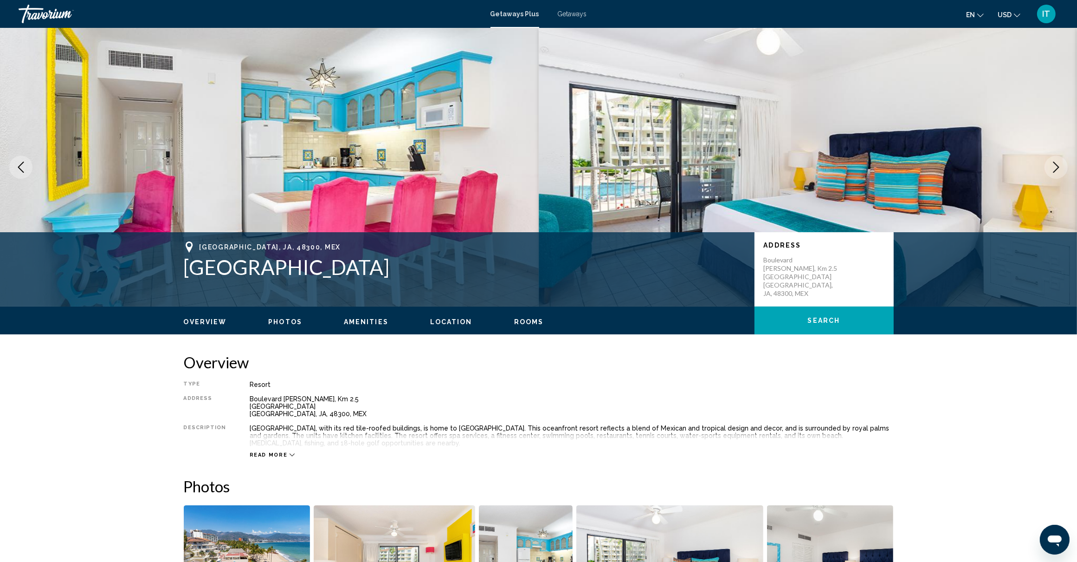
click at [1056, 168] on icon "Next image" at bounding box center [1056, 167] width 11 height 11
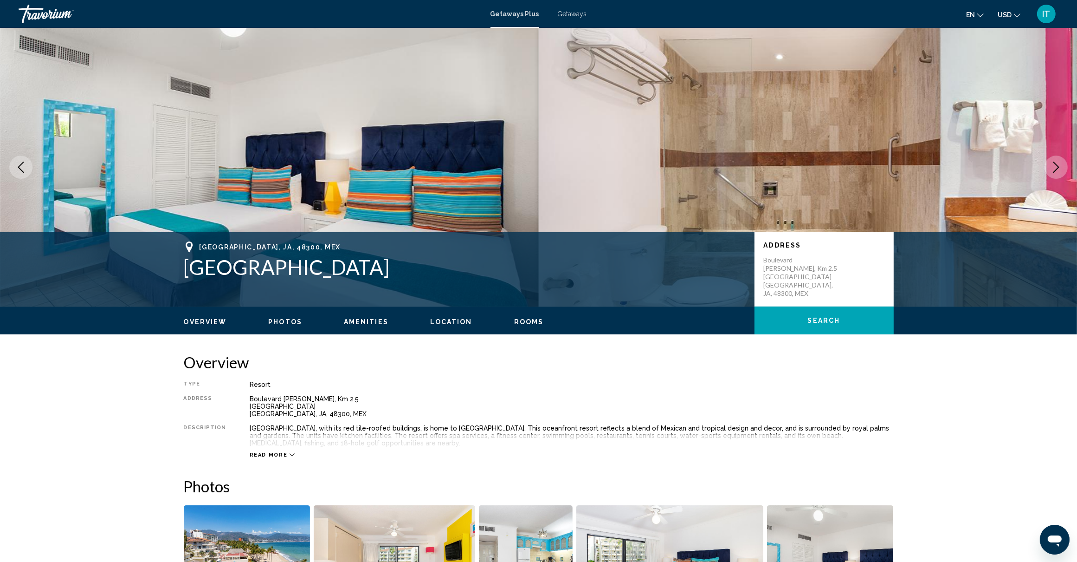
click at [1056, 168] on icon "Next image" at bounding box center [1056, 167] width 11 height 11
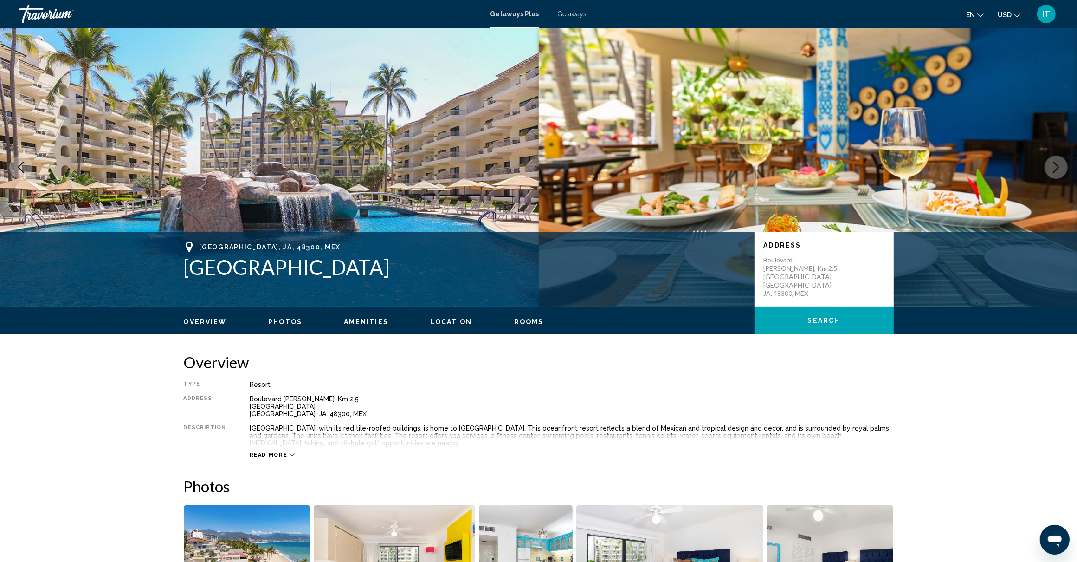
click at [1056, 168] on icon "Next image" at bounding box center [1056, 167] width 11 height 11
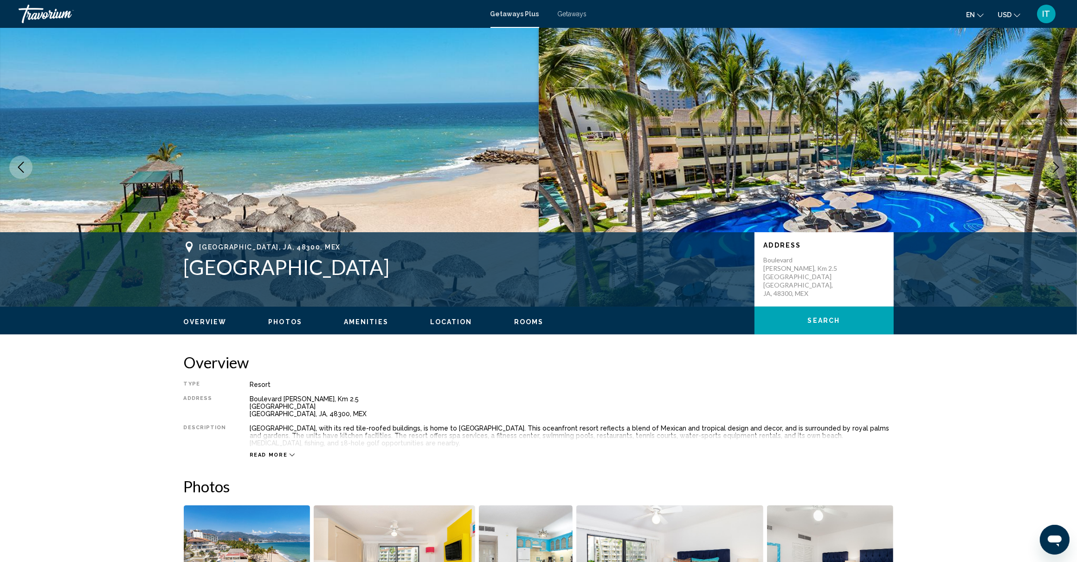
click at [1056, 168] on icon "Next image" at bounding box center [1056, 167] width 11 height 11
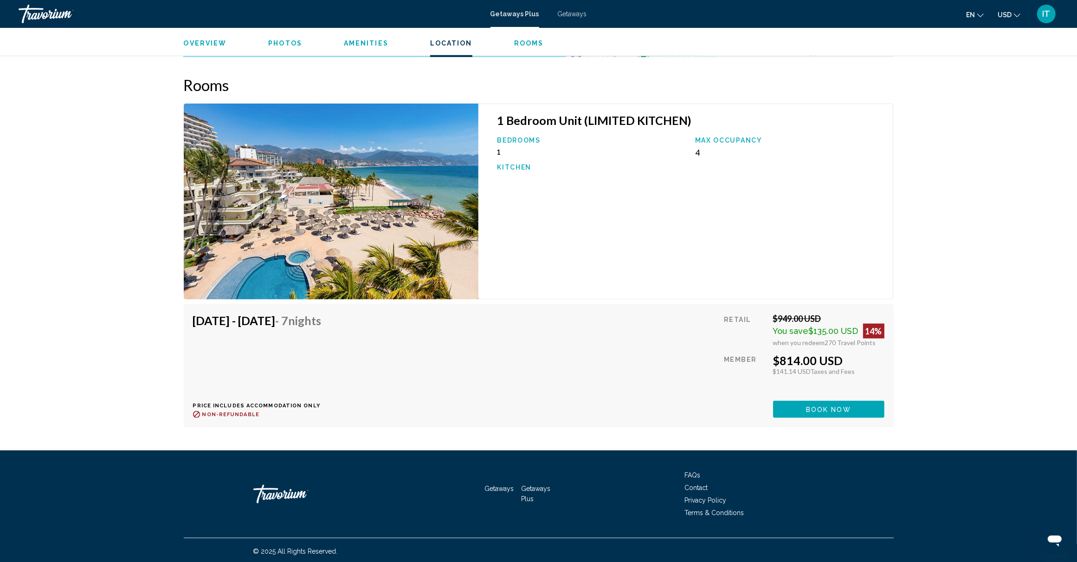
scroll to position [1463, 0]
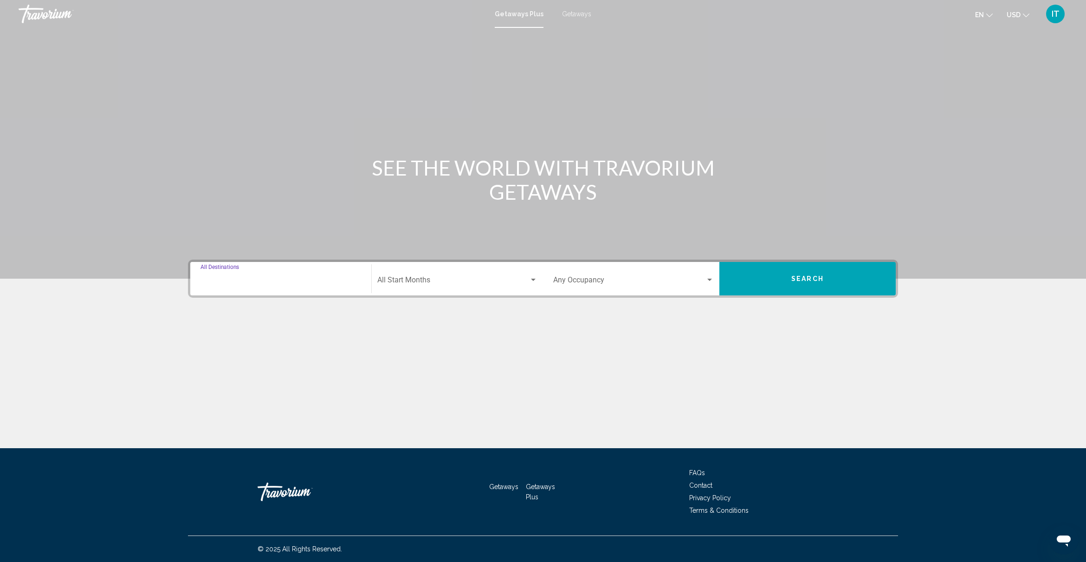
click at [337, 282] on input "Destination All Destinations" at bounding box center [281, 282] width 161 height 8
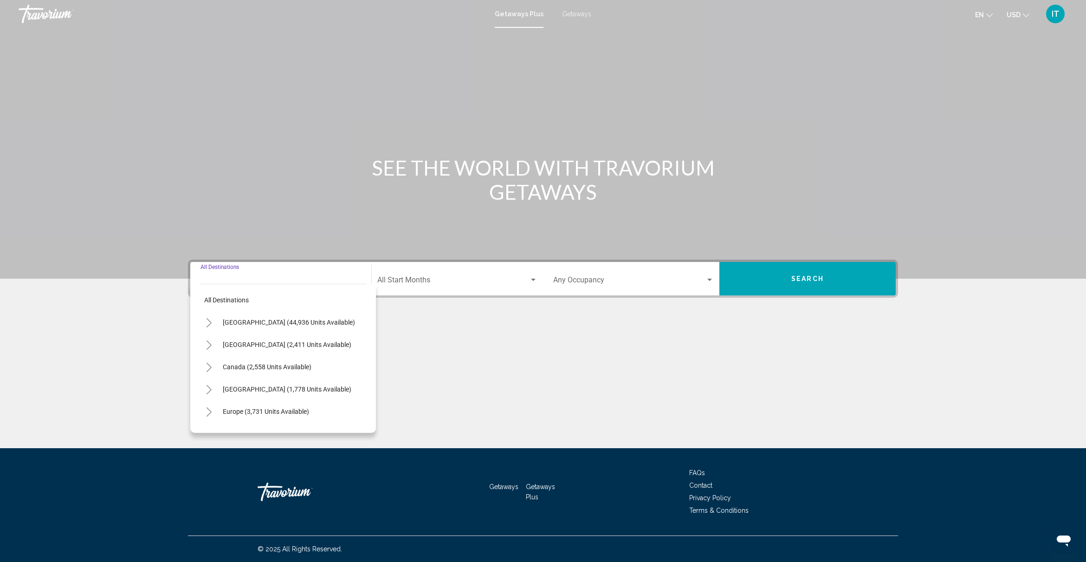
click at [339, 187] on div "SEE THE WORLD WITH TRAVORIUM GETAWAYS" at bounding box center [542, 179] width 747 height 48
